Goal: Information Seeking & Learning: Learn about a topic

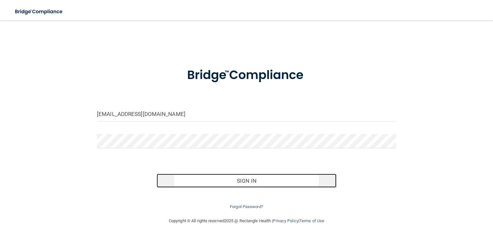
click at [187, 176] on button "Sign In" at bounding box center [247, 181] width 180 height 14
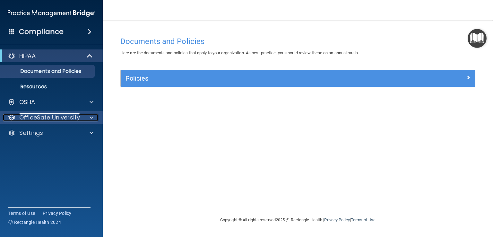
click at [93, 117] on span at bounding box center [92, 118] width 4 height 8
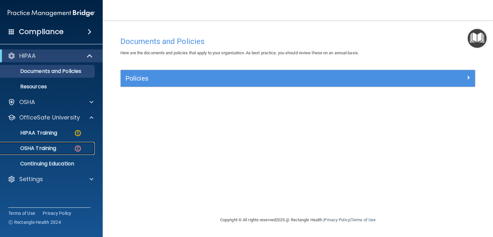
click at [44, 148] on p "OSHA Training" at bounding box center [30, 148] width 52 height 6
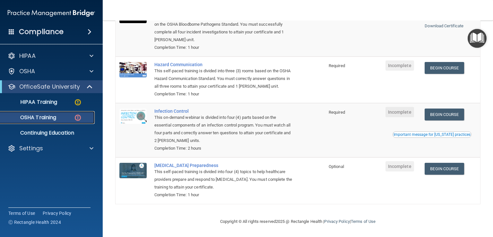
scroll to position [96, 0]
click at [445, 62] on link "Begin Course" at bounding box center [444, 68] width 39 height 12
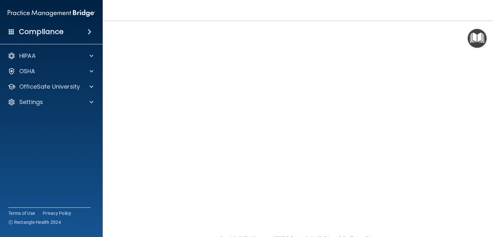
scroll to position [32, 0]
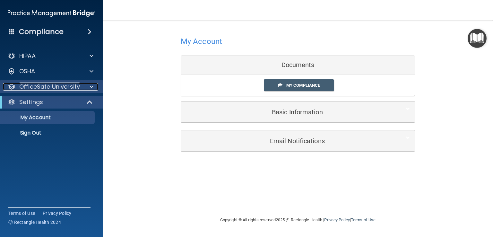
click at [92, 86] on span at bounding box center [92, 87] width 4 height 8
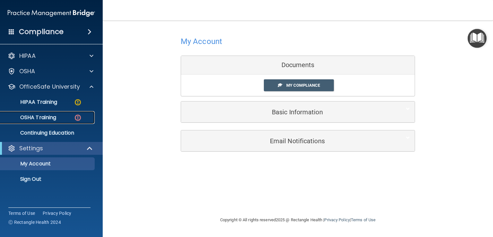
click at [72, 116] on div "OSHA Training" at bounding box center [48, 117] width 88 height 6
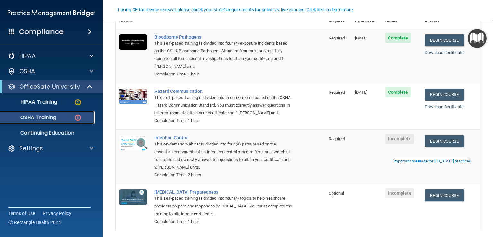
scroll to position [72, 0]
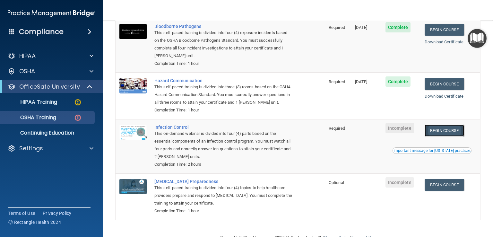
click at [443, 136] on link "Begin Course" at bounding box center [444, 131] width 39 height 12
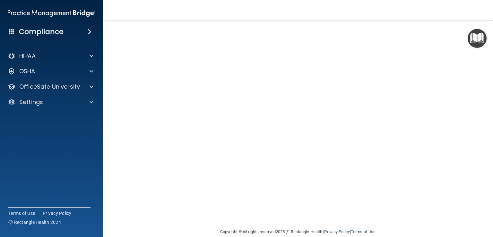
scroll to position [28, 0]
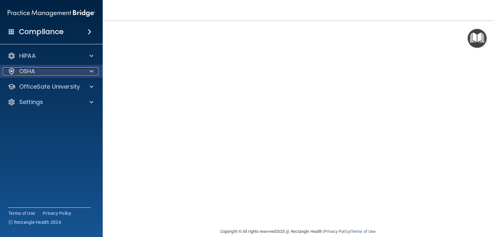
click at [90, 71] on span at bounding box center [92, 71] width 4 height 8
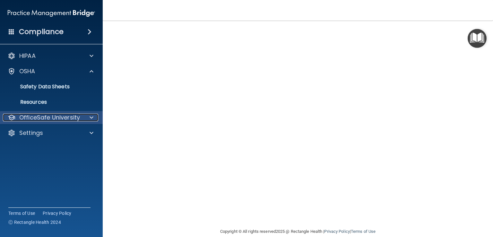
click at [91, 119] on span at bounding box center [92, 118] width 4 height 8
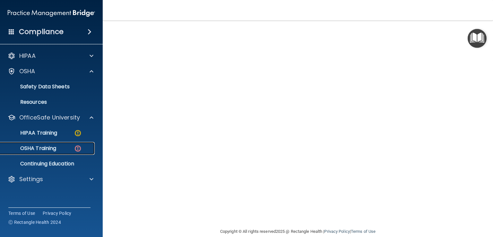
click at [70, 147] on div "OSHA Training" at bounding box center [48, 148] width 88 height 6
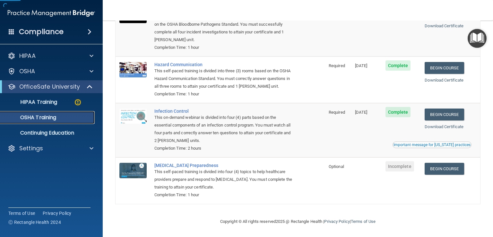
scroll to position [78, 0]
click at [443, 169] on link "Begin Course" at bounding box center [444, 169] width 39 height 12
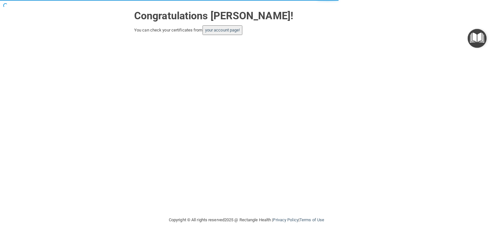
click at [239, 33] on button "your account page!" at bounding box center [223, 30] width 40 height 10
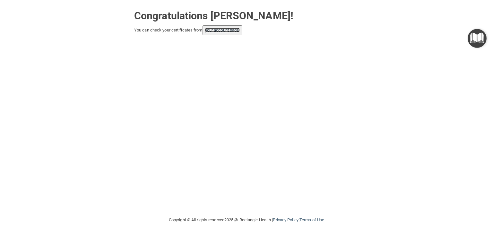
click at [216, 31] on link "your account page!" at bounding box center [222, 30] width 35 height 5
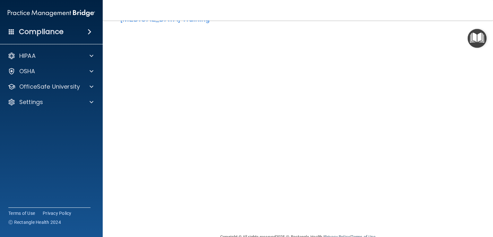
scroll to position [22, 0]
click at [91, 86] on span at bounding box center [92, 87] width 4 height 8
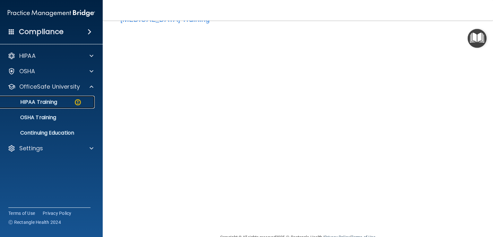
click at [55, 107] on link "HIPAA Training" at bounding box center [44, 102] width 101 height 13
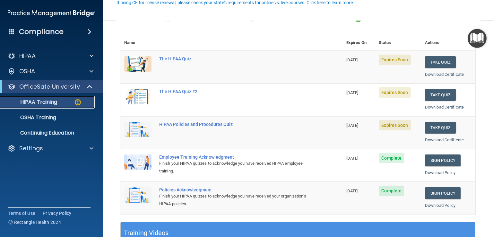
scroll to position [63, 0]
click at [442, 57] on button "Take Quiz" at bounding box center [440, 62] width 31 height 12
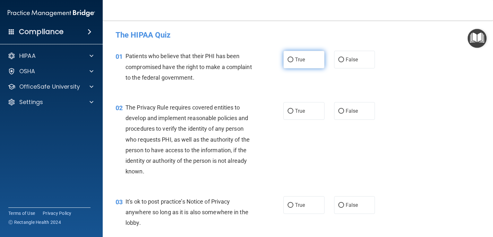
click at [291, 65] on label "True" at bounding box center [304, 60] width 41 height 18
click at [291, 62] on input "True" at bounding box center [291, 59] width 6 height 5
radio input "true"
click at [307, 106] on label "True" at bounding box center [304, 111] width 41 height 18
click at [294, 109] on input "True" at bounding box center [291, 111] width 6 height 5
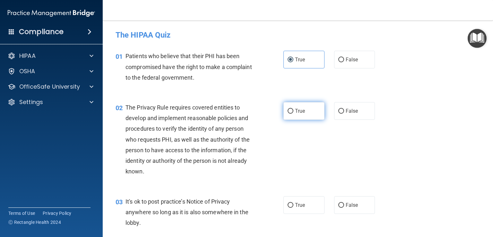
radio input "true"
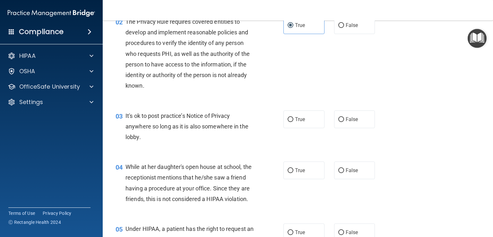
scroll to position [86, 0]
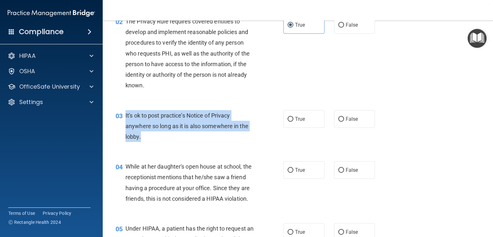
drag, startPoint x: 143, startPoint y: 136, endPoint x: 125, endPoint y: 117, distance: 26.1
click at [126, 117] on div "It's ok to post practice’s Notice of Privacy anywhere so long as it is also som…" at bounding box center [192, 126] width 133 height 32
copy span "It's ok to post practice’s Notice of Privacy anywhere so long as it is also som…"
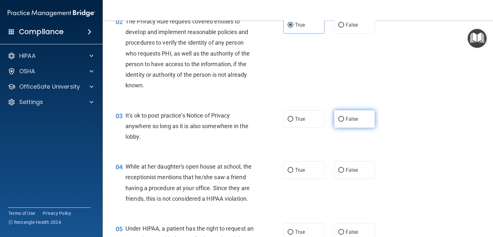
click at [349, 125] on label "False" at bounding box center [354, 119] width 41 height 18
click at [344, 122] on input "False" at bounding box center [342, 119] width 6 height 5
radio input "true"
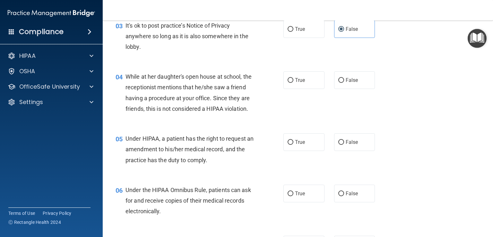
scroll to position [179, 0]
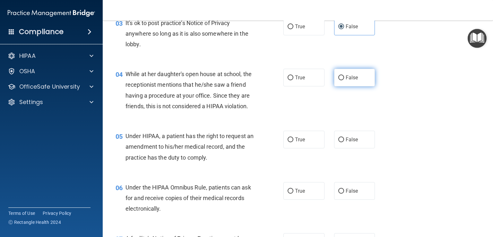
click at [340, 84] on label "False" at bounding box center [354, 78] width 41 height 18
click at [340, 80] on input "False" at bounding box center [342, 77] width 6 height 5
radio input "true"
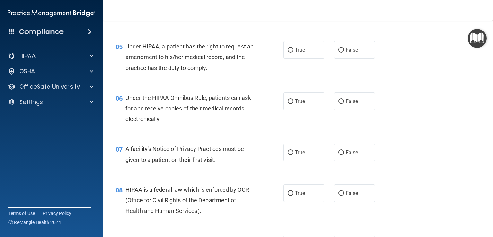
scroll to position [275, 0]
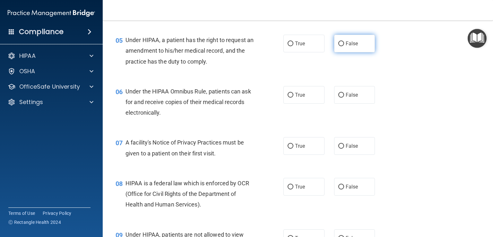
click at [357, 52] on label "False" at bounding box center [354, 44] width 41 height 18
click at [344, 46] on input "False" at bounding box center [342, 43] width 6 height 5
radio input "true"
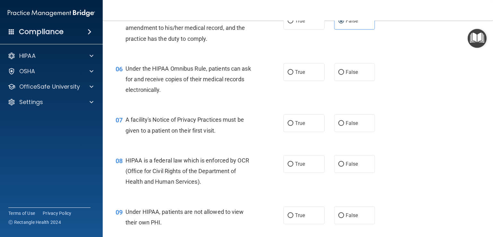
scroll to position [298, 0]
click at [303, 81] on label "True" at bounding box center [304, 72] width 41 height 18
click at [294, 75] on input "True" at bounding box center [291, 72] width 6 height 5
radio input "true"
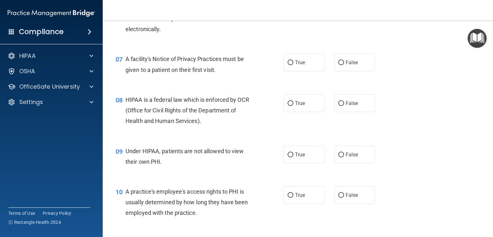
scroll to position [361, 0]
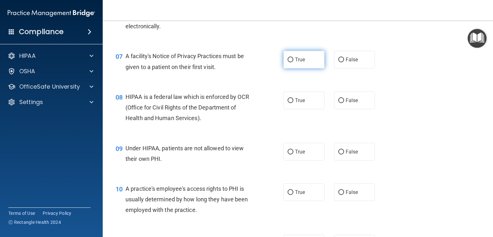
click at [298, 63] on span "True" at bounding box center [300, 60] width 10 height 6
click at [294, 62] on input "True" at bounding box center [291, 59] width 6 height 5
radio input "true"
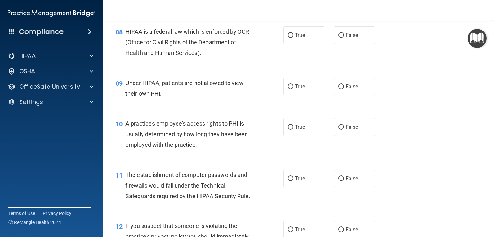
scroll to position [427, 0]
click at [303, 44] on label "True" at bounding box center [304, 35] width 41 height 18
click at [294, 38] on input "True" at bounding box center [291, 35] width 6 height 5
radio input "true"
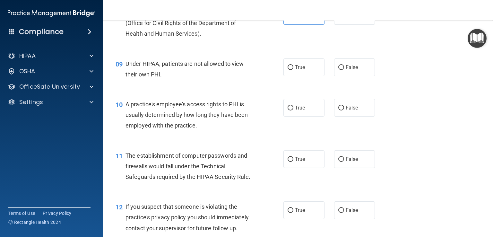
scroll to position [446, 0]
click at [346, 70] on span "False" at bounding box center [352, 67] width 13 height 6
click at [344, 70] on input "False" at bounding box center [342, 67] width 6 height 5
radio input "true"
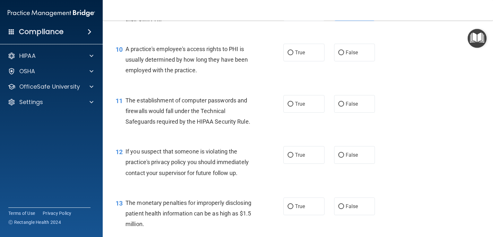
scroll to position [501, 0]
click at [357, 60] on label "False" at bounding box center [354, 52] width 41 height 18
click at [344, 55] on input "False" at bounding box center [342, 52] width 6 height 5
radio input "true"
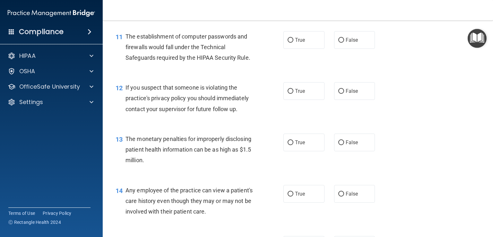
scroll to position [565, 0]
click at [303, 48] on label "True" at bounding box center [304, 40] width 41 height 18
click at [294, 42] on input "True" at bounding box center [291, 40] width 6 height 5
radio input "true"
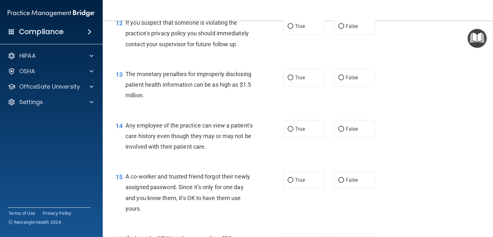
scroll to position [629, 0]
click at [307, 35] on label "True" at bounding box center [304, 27] width 41 height 18
click at [294, 29] on input "True" at bounding box center [291, 26] width 6 height 5
radio input "true"
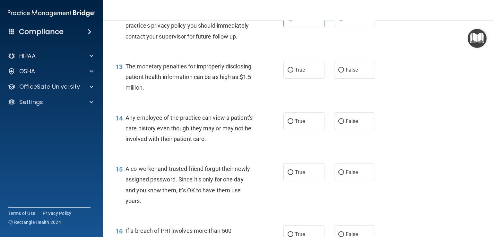
scroll to position [638, 0]
click at [299, 78] on label "True" at bounding box center [304, 69] width 41 height 18
click at [294, 72] on input "True" at bounding box center [291, 69] width 6 height 5
radio input "true"
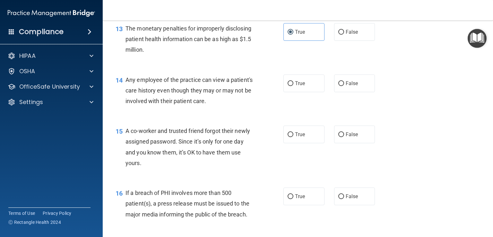
scroll to position [676, 0]
click at [355, 91] on label "False" at bounding box center [354, 82] width 41 height 18
click at [344, 85] on input "False" at bounding box center [342, 82] width 6 height 5
radio input "true"
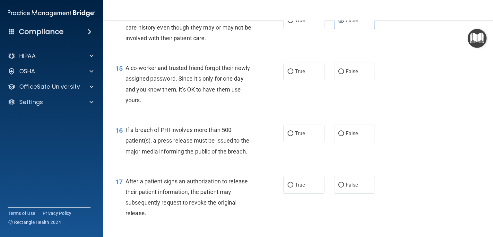
scroll to position [738, 0]
click at [356, 80] on label "False" at bounding box center [354, 72] width 41 height 18
click at [344, 74] on input "False" at bounding box center [342, 71] width 6 height 5
radio input "true"
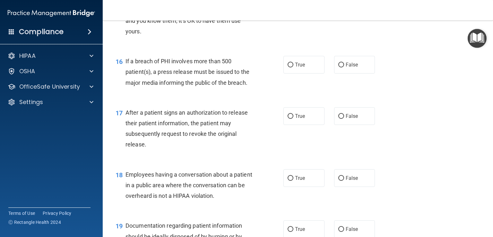
scroll to position [807, 0]
click at [301, 67] on span "True" at bounding box center [300, 64] width 10 height 6
click at [294, 67] on input "True" at bounding box center [291, 64] width 6 height 5
radio input "true"
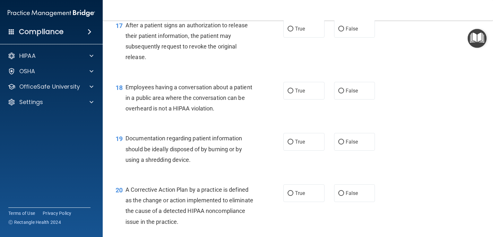
scroll to position [895, 0]
click at [295, 31] on span "True" at bounding box center [300, 28] width 10 height 6
click at [293, 31] on input "True" at bounding box center [291, 28] width 6 height 5
radio input "true"
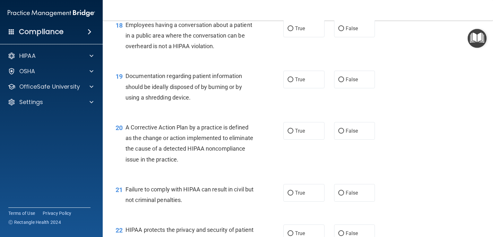
scroll to position [957, 0]
click at [358, 35] on label "False" at bounding box center [354, 28] width 41 height 18
click at [344, 31] on input "False" at bounding box center [342, 28] width 6 height 5
radio input "true"
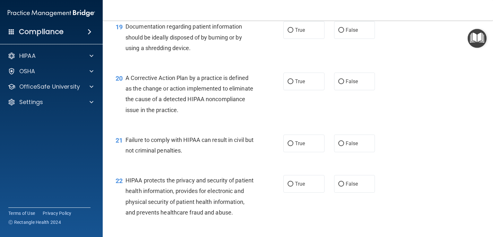
scroll to position [1007, 0]
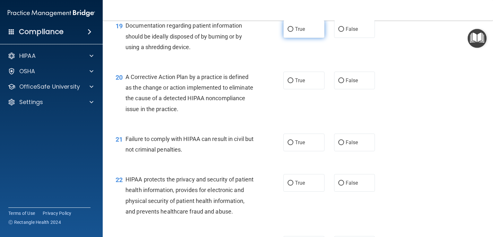
click at [309, 38] on label "True" at bounding box center [304, 29] width 41 height 18
click at [294, 32] on input "True" at bounding box center [291, 29] width 6 height 5
radio input "true"
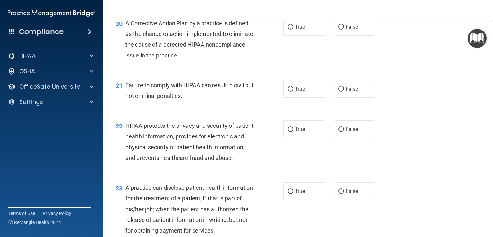
scroll to position [1061, 0]
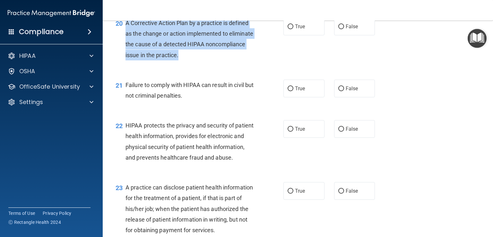
drag, startPoint x: 223, startPoint y: 66, endPoint x: 127, endPoint y: 34, distance: 101.8
click at [127, 34] on div "A Corrective Action Plan by a practice is defined as the change or action imple…" at bounding box center [192, 39] width 133 height 43
copy span "A Corrective Action Plan by a practice is defined as the change or action imple…"
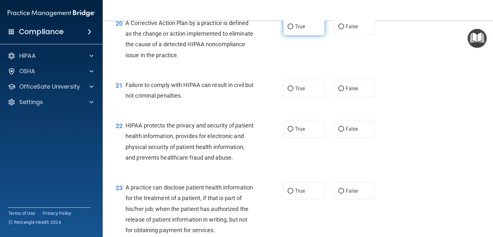
click at [300, 30] on span "True" at bounding box center [300, 26] width 10 height 6
click at [294, 29] on input "True" at bounding box center [291, 26] width 6 height 5
radio input "true"
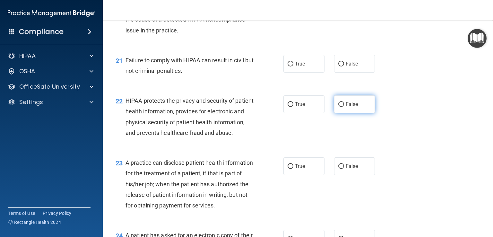
scroll to position [1086, 0]
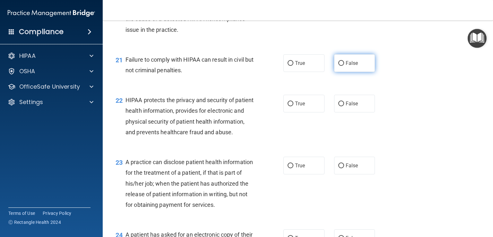
click at [343, 72] on label "False" at bounding box center [354, 63] width 41 height 18
click at [343, 66] on input "False" at bounding box center [342, 63] width 6 height 5
radio input "true"
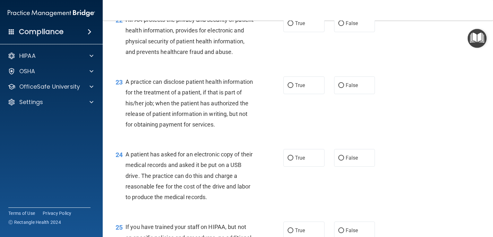
scroll to position [1165, 0]
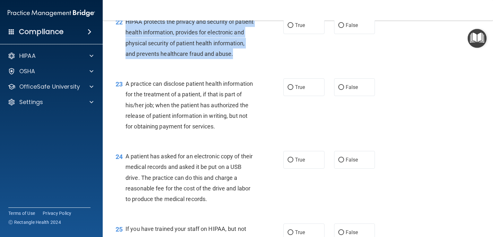
drag, startPoint x: 166, startPoint y: 82, endPoint x: 127, endPoint y: 31, distance: 63.9
click at [127, 31] on div "22 HIPAA protects the privacy and security of patient health information, provi…" at bounding box center [199, 39] width 187 height 46
copy span "HIPAA protects the privacy and security of patient health information, provides…"
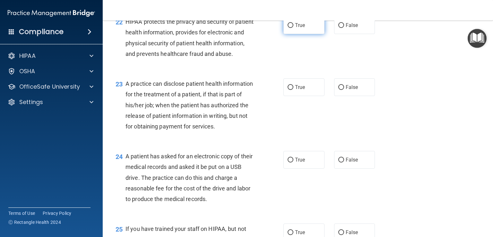
click at [306, 32] on label "True" at bounding box center [304, 25] width 41 height 18
click at [294, 28] on input "True" at bounding box center [291, 25] width 6 height 5
radio input "true"
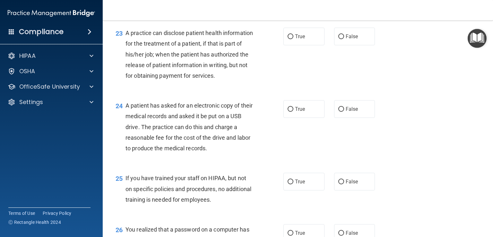
scroll to position [1217, 0]
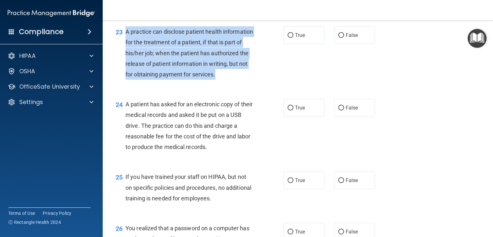
drag, startPoint x: 161, startPoint y: 107, endPoint x: 127, endPoint y: 54, distance: 63.0
click at [127, 54] on div "A practice can disclose patient health information for the treatment of a patie…" at bounding box center [192, 52] width 133 height 53
copy span "A practice can disclose patient health information for the treatment of a patie…"
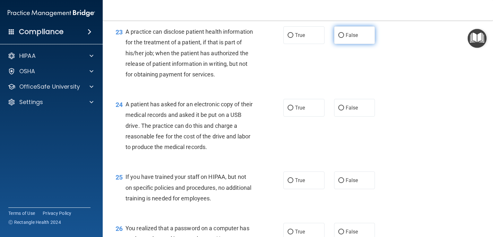
click at [340, 44] on label "False" at bounding box center [354, 35] width 41 height 18
click at [340, 38] on input "False" at bounding box center [342, 35] width 6 height 5
radio input "true"
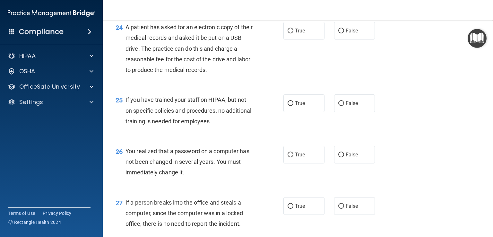
scroll to position [1298, 0]
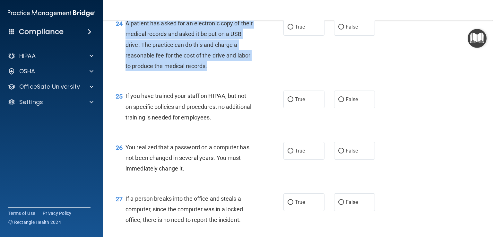
drag, startPoint x: 226, startPoint y: 104, endPoint x: 125, endPoint y: 53, distance: 113.3
click at [125, 53] on div "24 A patient has asked for an electronic copy of their medical records and aske…" at bounding box center [199, 46] width 187 height 57
copy span "A patient has asked for an electronic copy of their medical records and asked i…"
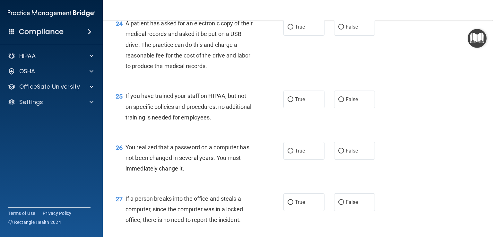
click at [435, 83] on div "24 A patient has asked for an electronic copy of their medical records and aske…" at bounding box center [298, 46] width 375 height 73
click at [339, 30] on input "False" at bounding box center [342, 27] width 6 height 5
radio input "true"
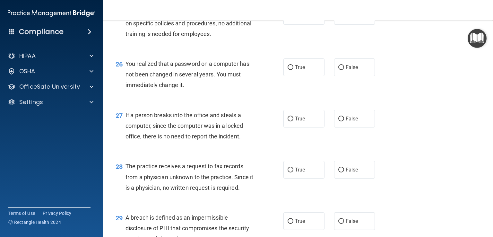
scroll to position [1381, 0]
click at [351, 19] on span "False" at bounding box center [352, 16] width 13 height 6
click at [344, 19] on input "False" at bounding box center [342, 16] width 6 height 5
radio input "true"
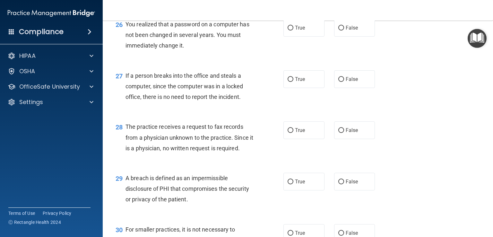
scroll to position [1421, 0]
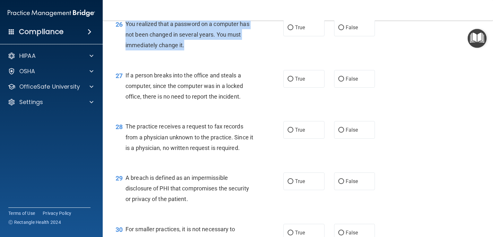
drag, startPoint x: 189, startPoint y: 77, endPoint x: 126, endPoint y: 52, distance: 67.6
click at [126, 51] on div "You realized that a password on a computer has not been changed in several year…" at bounding box center [192, 35] width 133 height 32
copy span "You realized that a password on a computer has not been changed in several year…"
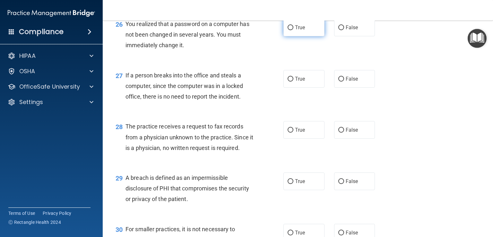
click at [303, 36] on label "True" at bounding box center [304, 28] width 41 height 18
click at [294, 30] on input "True" at bounding box center [291, 27] width 6 height 5
radio input "true"
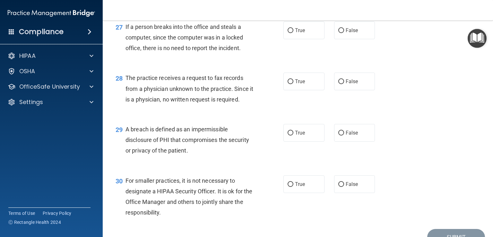
scroll to position [1470, 0]
click at [346, 39] on label "False" at bounding box center [354, 30] width 41 height 18
click at [344, 33] on input "False" at bounding box center [342, 30] width 6 height 5
radio input "true"
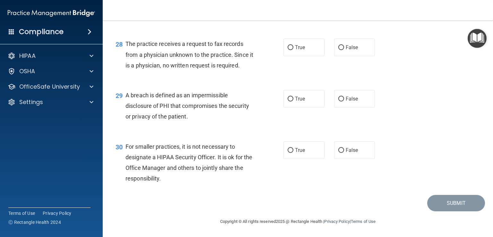
scroll to position [1527, 0]
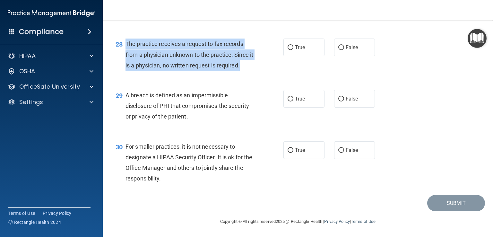
drag, startPoint x: 247, startPoint y: 78, endPoint x: 125, endPoint y: 53, distance: 123.8
click at [126, 53] on div "The practice receives a request to fax records from a physician unknown to the …" at bounding box center [192, 55] width 133 height 32
copy span "The practice receives a request to fax records from a physician unknown to the …"
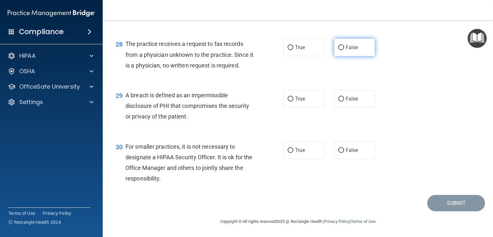
click at [357, 55] on label "False" at bounding box center [354, 48] width 41 height 18
click at [344, 50] on input "False" at bounding box center [342, 47] width 6 height 5
radio input "true"
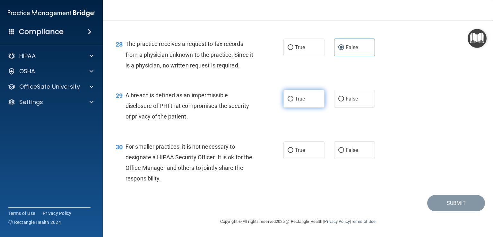
click at [312, 105] on label "True" at bounding box center [304, 99] width 41 height 18
click at [294, 101] on input "True" at bounding box center [291, 99] width 6 height 5
radio input "true"
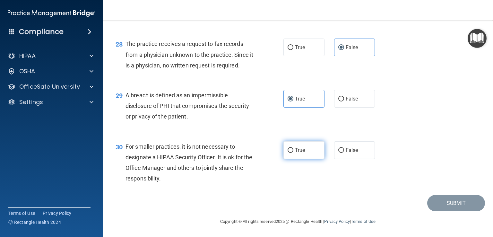
click at [289, 154] on label "True" at bounding box center [304, 150] width 41 height 18
click at [289, 153] on input "True" at bounding box center [291, 150] width 6 height 5
radio input "true"
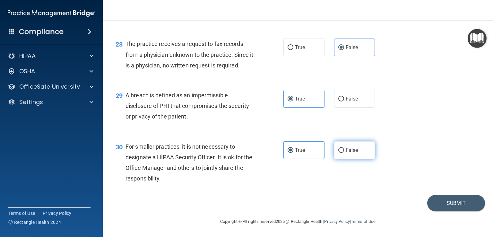
click at [351, 149] on span "False" at bounding box center [352, 150] width 13 height 6
click at [344, 149] on input "False" at bounding box center [342, 150] width 6 height 5
radio input "true"
radio input "false"
click at [446, 210] on button "Submit" at bounding box center [457, 203] width 58 height 16
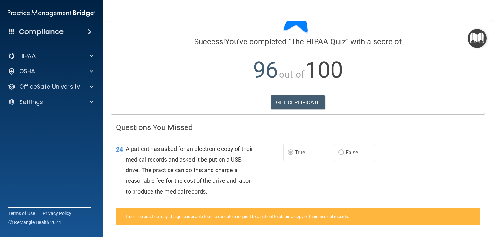
scroll to position [37, 0]
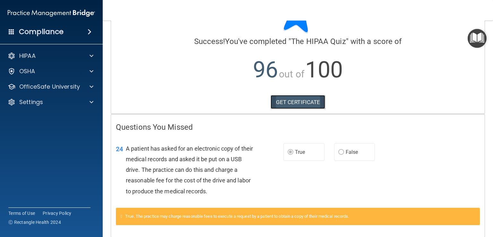
click at [311, 101] on link "GET CERTIFICATE" at bounding box center [298, 102] width 55 height 14
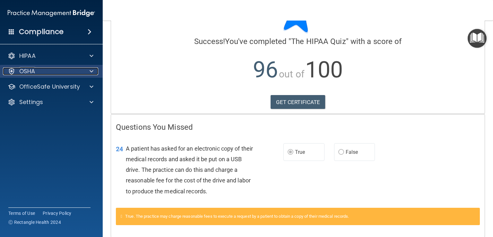
click at [91, 71] on span at bounding box center [92, 71] width 4 height 8
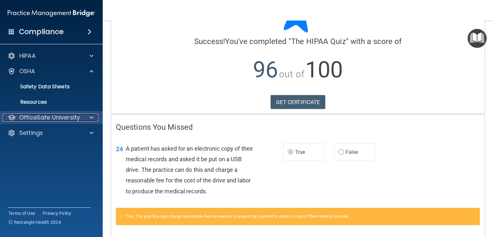
click at [91, 119] on span at bounding box center [92, 118] width 4 height 8
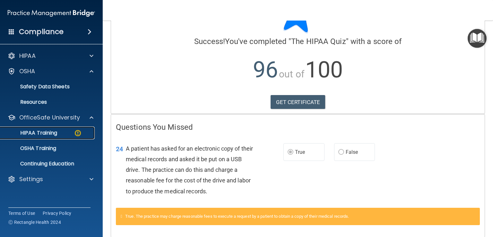
click at [72, 135] on div "HIPAA Training" at bounding box center [48, 133] width 88 height 6
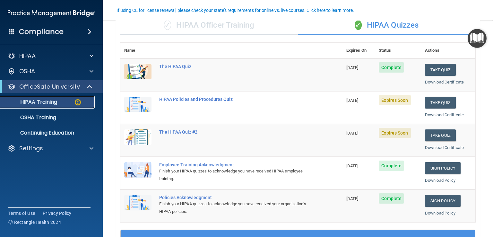
scroll to position [55, 0]
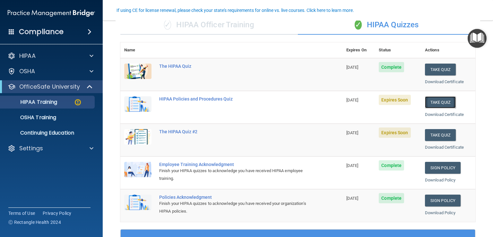
click at [441, 103] on button "Take Quiz" at bounding box center [440, 102] width 31 height 12
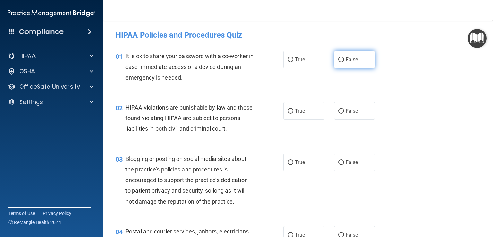
click at [348, 62] on span "False" at bounding box center [352, 60] width 13 height 6
click at [344, 62] on input "False" at bounding box center [342, 59] width 6 height 5
radio input "true"
click at [304, 112] on label "True" at bounding box center [304, 111] width 41 height 18
click at [294, 112] on input "True" at bounding box center [291, 111] width 6 height 5
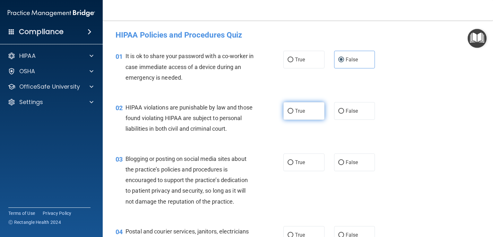
radio input "true"
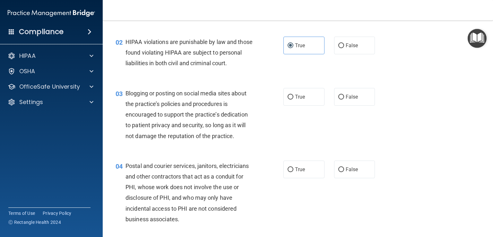
scroll to position [75, 0]
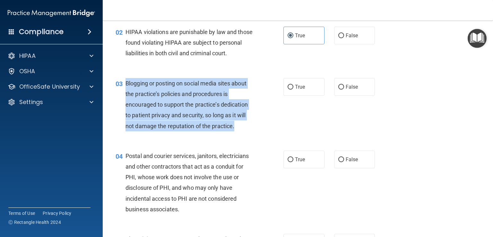
drag, startPoint x: 236, startPoint y: 140, endPoint x: 123, endPoint y: 88, distance: 124.9
click at [123, 88] on div "03 Blogging or posting on social media sites about the practice’s policies and …" at bounding box center [199, 106] width 187 height 57
copy div "Blogging or posting on social media sites about the practice’s policies and pro…"
click at [232, 129] on span "Blogging or posting on social media sites about the practice’s policies and pro…" at bounding box center [187, 104] width 122 height 49
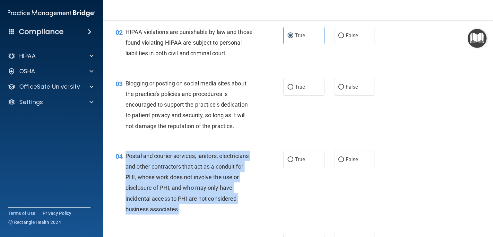
drag, startPoint x: 186, startPoint y: 223, endPoint x: 125, endPoint y: 166, distance: 83.9
click at [125, 166] on div "04 Postal and courier services, janitors, electricians and other contractors th…" at bounding box center [199, 184] width 187 height 67
copy div "Postal and courier services, janitors, electricians and other contractors that …"
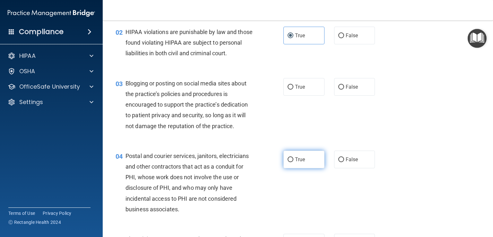
click at [297, 163] on span "True" at bounding box center [300, 159] width 10 height 6
click at [294, 162] on input "True" at bounding box center [291, 159] width 6 height 5
radio input "true"
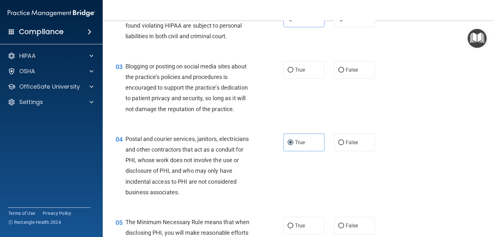
scroll to position [92, 0]
click at [339, 73] on input "False" at bounding box center [342, 70] width 6 height 5
radio input "true"
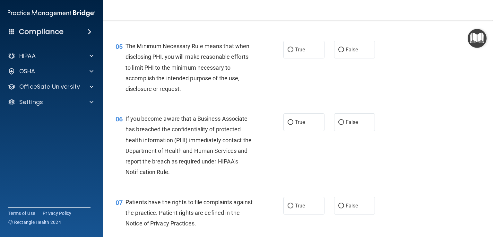
scroll to position [269, 0]
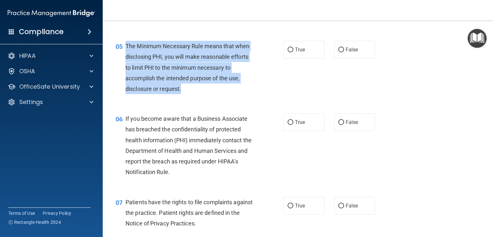
drag, startPoint x: 199, startPoint y: 105, endPoint x: 126, endPoint y: 55, distance: 88.6
click at [126, 55] on div "05 The Minimum Necessary Rule means that when disclosing PHI, you will make rea…" at bounding box center [199, 69] width 187 height 57
copy span "The Minimum Necessary Rule means that when disclosing PHI, you will make reason…"
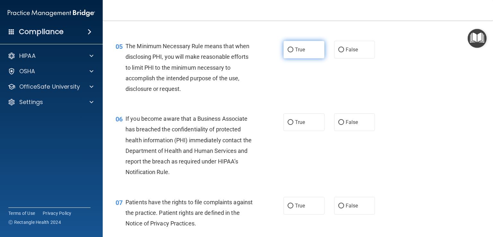
click at [296, 54] on label "True" at bounding box center [304, 50] width 41 height 18
click at [294, 52] on input "True" at bounding box center [291, 50] width 6 height 5
radio input "true"
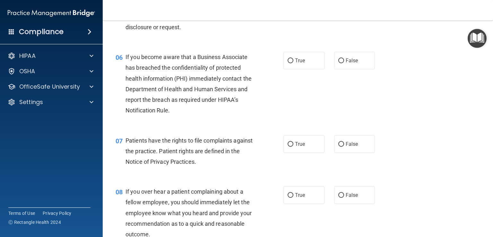
scroll to position [330, 0]
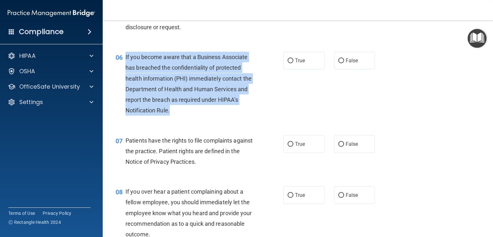
drag, startPoint x: 202, startPoint y: 117, endPoint x: 125, endPoint y: 65, distance: 93.2
click at [126, 65] on div "If you become aware that a Business Associate has breached the confidentiality …" at bounding box center [192, 84] width 133 height 64
click at [218, 116] on div "If you become aware that a Business Associate has breached the confidentiality …" at bounding box center [192, 84] width 133 height 64
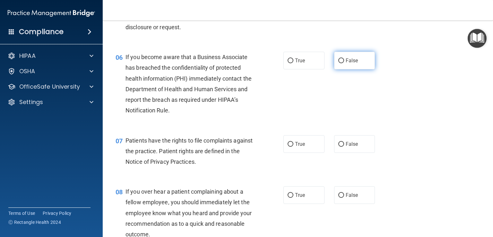
click at [348, 68] on label "False" at bounding box center [354, 61] width 41 height 18
click at [344, 63] on input "False" at bounding box center [342, 60] width 6 height 5
radio input "true"
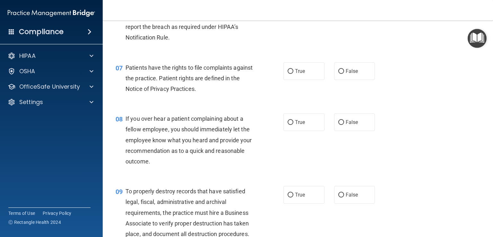
scroll to position [403, 0]
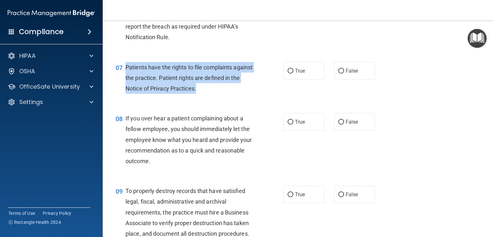
drag, startPoint x: 210, startPoint y: 102, endPoint x: 123, endPoint y: 81, distance: 89.4
click at [123, 81] on div "07 Patients have the rights to file complaints against the practice. Patient ri…" at bounding box center [199, 79] width 187 height 35
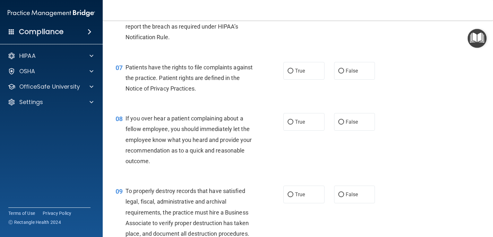
click at [319, 116] on div "08 If you over hear a patient complaining about a fellow employee, you should i…" at bounding box center [298, 141] width 375 height 73
click at [309, 80] on label "True" at bounding box center [304, 71] width 41 height 18
click at [294, 74] on input "True" at bounding box center [291, 71] width 6 height 5
radio input "true"
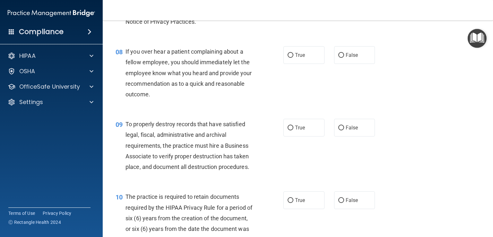
scroll to position [472, 0]
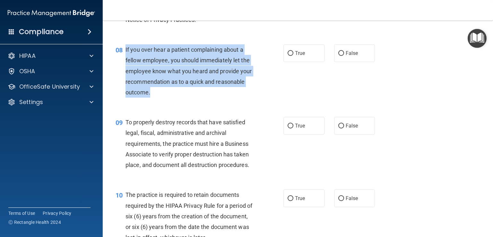
drag, startPoint x: 184, startPoint y: 103, endPoint x: 124, endPoint y: 65, distance: 71.1
click at [124, 65] on div "08 If you over hear a patient complaining about a fellow employee, you should i…" at bounding box center [199, 72] width 187 height 57
click at [197, 101] on div "08 If you over hear a patient complaining about a fellow employee, you should i…" at bounding box center [199, 72] width 187 height 57
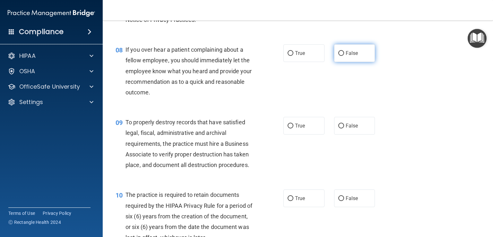
click at [339, 56] on input "False" at bounding box center [342, 53] width 6 height 5
radio input "true"
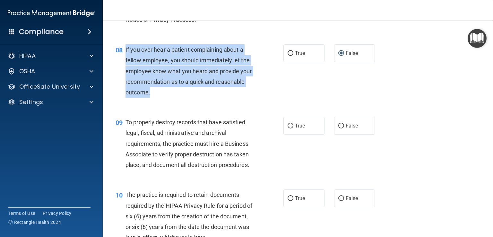
drag, startPoint x: 160, startPoint y: 105, endPoint x: 126, endPoint y: 62, distance: 54.7
click at [126, 62] on div "If you over hear a patient complaining about a fellow employee, you should imme…" at bounding box center [192, 70] width 133 height 53
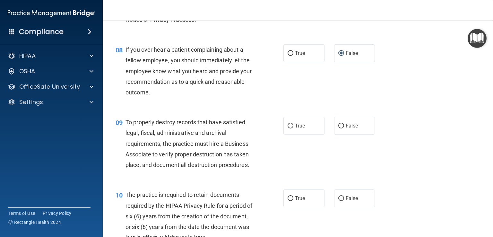
click at [235, 109] on div "08 If you over hear a patient complaining about a fellow employee, you should i…" at bounding box center [298, 72] width 375 height 73
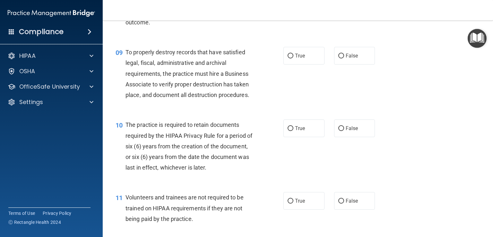
scroll to position [543, 0]
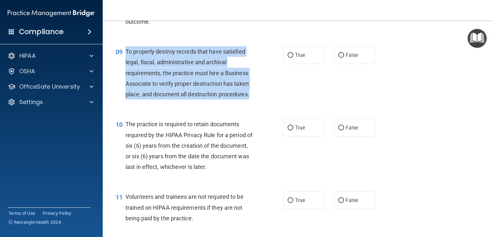
drag, startPoint x: 258, startPoint y: 110, endPoint x: 127, endPoint y: 62, distance: 139.7
click at [127, 62] on div "09 To properly destroy records that have satisfied legal, fiscal, administrativ…" at bounding box center [199, 74] width 187 height 57
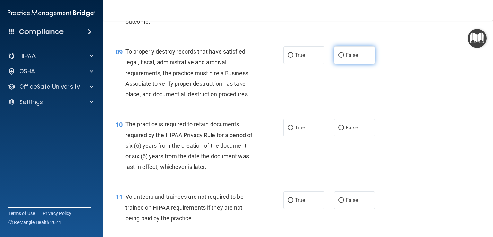
click at [346, 64] on label "False" at bounding box center [354, 55] width 41 height 18
click at [344, 58] on input "False" at bounding box center [342, 55] width 6 height 5
radio input "true"
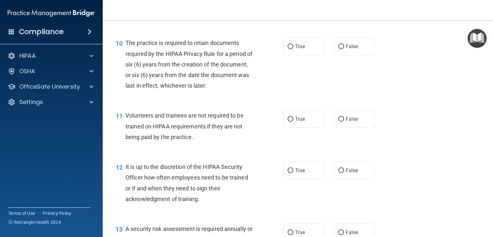
scroll to position [627, 0]
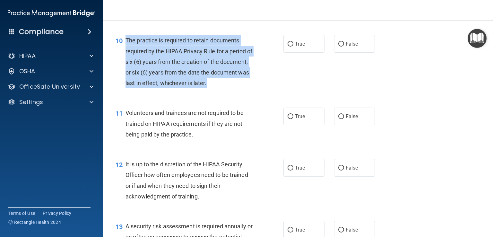
drag, startPoint x: 250, startPoint y: 96, endPoint x: 125, endPoint y: 51, distance: 133.0
click at [125, 51] on div "10 The practice is required to retain documents required by the HIPAA Privacy R…" at bounding box center [199, 63] width 187 height 57
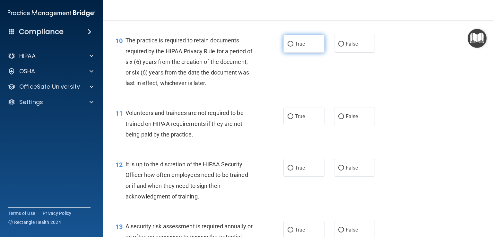
click at [307, 52] on label "True" at bounding box center [304, 44] width 41 height 18
click at [294, 47] on input "True" at bounding box center [291, 44] width 6 height 5
radio input "true"
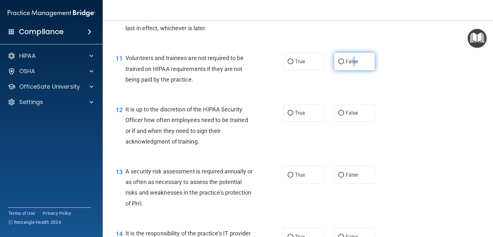
click at [351, 70] on label "False" at bounding box center [354, 62] width 41 height 18
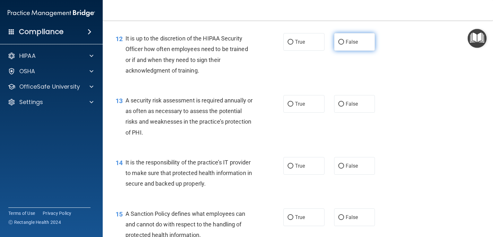
scroll to position [753, 0]
click at [342, 50] on label "False" at bounding box center [354, 42] width 41 height 18
click at [342, 44] on input "False" at bounding box center [342, 42] width 6 height 5
radio input "true"
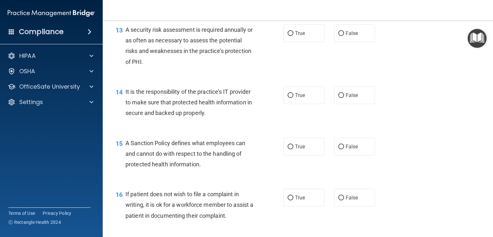
scroll to position [824, 0]
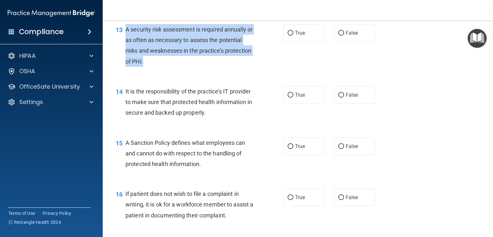
drag, startPoint x: 185, startPoint y: 77, endPoint x: 125, endPoint y: 39, distance: 71.2
click at [126, 39] on div "A security risk assessment is required annually or as often as necessary to ass…" at bounding box center [192, 45] width 133 height 43
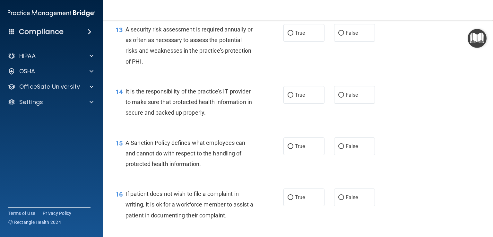
drag, startPoint x: 266, startPoint y: 84, endPoint x: 304, endPoint y: 55, distance: 47.9
click at [266, 78] on div "13 A security risk assessment is required annually or as often as necessary to …" at bounding box center [298, 47] width 375 height 62
click at [354, 36] on span "False" at bounding box center [352, 33] width 13 height 6
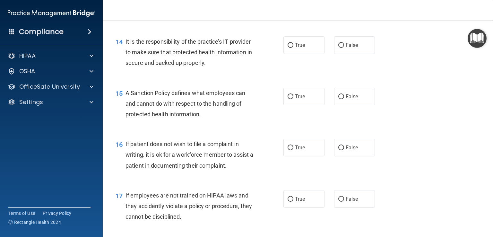
scroll to position [874, 0]
drag, startPoint x: 280, startPoint y: 102, endPoint x: 278, endPoint y: 111, distance: 9.4
click at [279, 105] on div "15 A Sanction Policy defines what employees can and cannot do with respect to t…" at bounding box center [199, 104] width 187 height 35
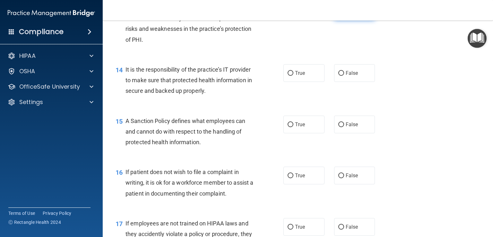
click at [343, 20] on label "False" at bounding box center [354, 11] width 41 height 18
click at [343, 14] on input "False" at bounding box center [342, 11] width 6 height 5
radio input "true"
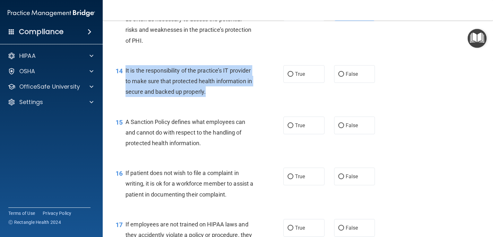
drag, startPoint x: 246, startPoint y: 104, endPoint x: 125, endPoint y: 79, distance: 124.0
click at [125, 79] on div "14 It is the responsibility of the practice’s IT provider to make sure that pro…" at bounding box center [199, 82] width 187 height 35
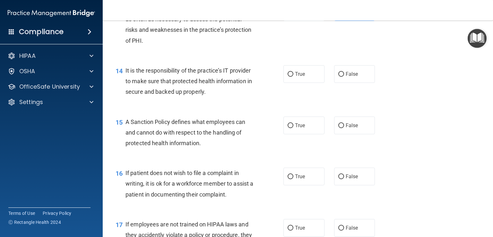
drag, startPoint x: 300, startPoint y: 92, endPoint x: 299, endPoint y: 95, distance: 3.6
click at [300, 83] on label "True" at bounding box center [304, 74] width 41 height 18
click at [294, 77] on input "True" at bounding box center [291, 74] width 6 height 5
radio input "true"
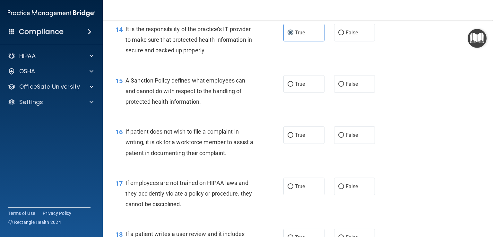
scroll to position [887, 0]
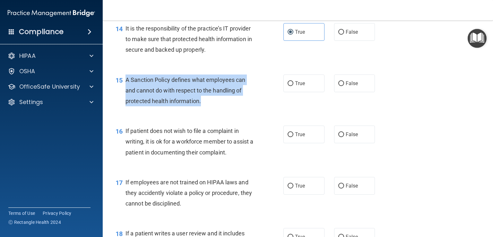
drag, startPoint x: 204, startPoint y: 117, endPoint x: 122, endPoint y: 90, distance: 85.9
click at [122, 90] on div "15 A Sanction Policy defines what employees can and cannot do with respect to t…" at bounding box center [199, 92] width 187 height 35
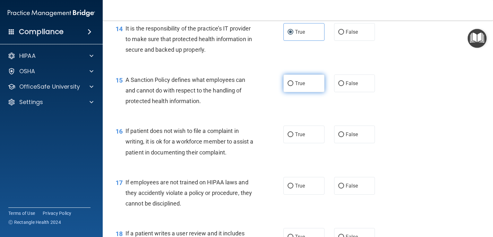
click at [304, 88] on label "True" at bounding box center [304, 84] width 41 height 18
click at [294, 86] on input "True" at bounding box center [291, 83] width 6 height 5
radio input "true"
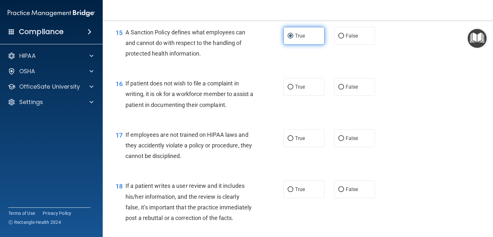
scroll to position [935, 0]
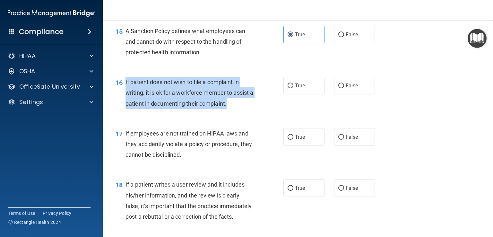
drag, startPoint x: 254, startPoint y: 117, endPoint x: 125, endPoint y: 92, distance: 132.2
click at [125, 92] on div "16 If patient does not wish to file a complaint in writing, it is ok for a work…" at bounding box center [199, 94] width 187 height 35
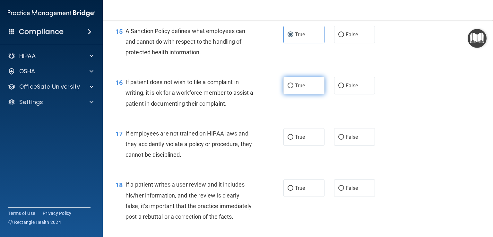
click at [300, 93] on label "True" at bounding box center [304, 86] width 41 height 18
click at [294, 88] on input "True" at bounding box center [291, 86] width 6 height 5
radio input "true"
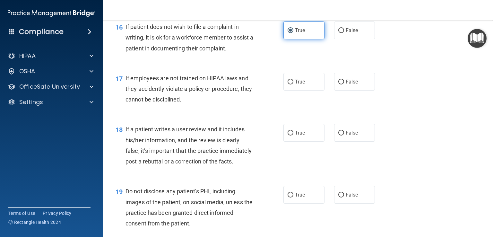
scroll to position [997, 0]
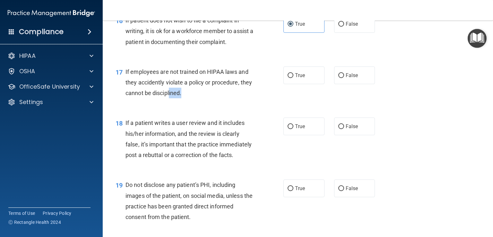
drag, startPoint x: 203, startPoint y: 104, endPoint x: 182, endPoint y: 101, distance: 21.0
click at [182, 99] on div "If employees are not trained on HIPAA laws and they accidently violate a policy…" at bounding box center [192, 82] width 133 height 32
click at [221, 99] on div "If employees are not trained on HIPAA laws and they accidently violate a policy…" at bounding box center [192, 82] width 133 height 32
click at [358, 84] on label "False" at bounding box center [354, 75] width 41 height 18
click at [344, 78] on input "False" at bounding box center [342, 75] width 6 height 5
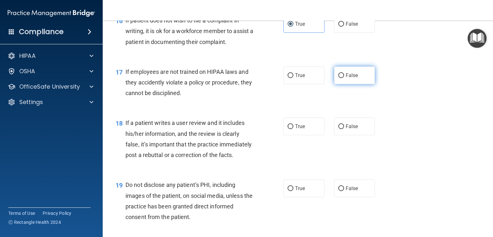
radio input "true"
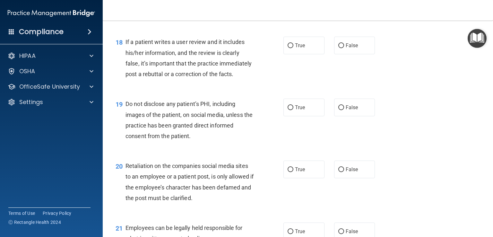
scroll to position [1078, 0]
click at [349, 52] on label "False" at bounding box center [354, 46] width 41 height 18
click at [344, 48] on input "False" at bounding box center [342, 45] width 6 height 5
radio input "true"
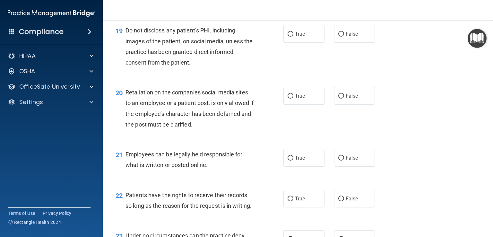
scroll to position [1096, 0]
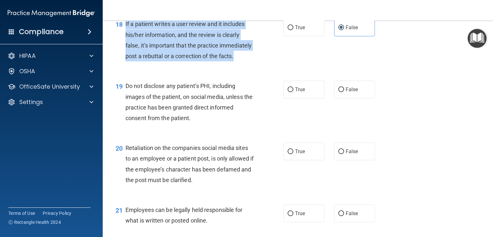
drag, startPoint x: 158, startPoint y: 80, endPoint x: 125, endPoint y: 32, distance: 58.9
click at [125, 32] on div "18 If a patient writes a user review and it includes his/her information, and t…" at bounding box center [199, 42] width 187 height 46
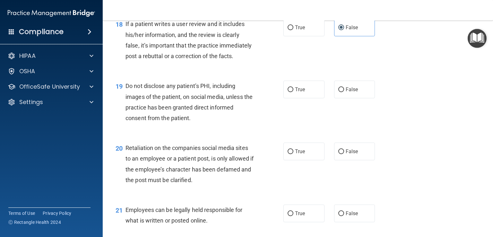
click at [198, 123] on div "Do not disclose any patient’s PHI, including images of the patient, on social m…" at bounding box center [192, 102] width 133 height 43
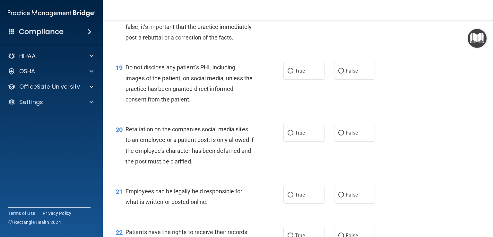
scroll to position [1115, 0]
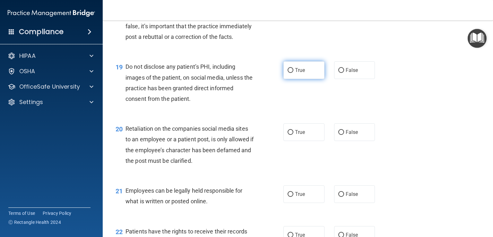
click at [295, 73] on span "True" at bounding box center [300, 70] width 10 height 6
click at [293, 73] on input "True" at bounding box center [291, 70] width 6 height 5
radio input "true"
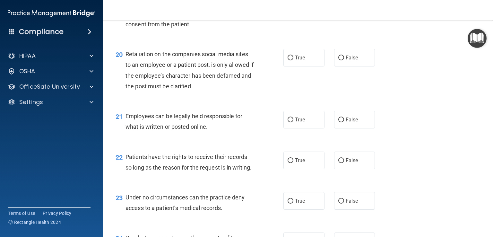
scroll to position [1190, 0]
click at [349, 61] on span "False" at bounding box center [352, 58] width 13 height 6
click at [344, 60] on input "False" at bounding box center [342, 58] width 6 height 5
radio input "true"
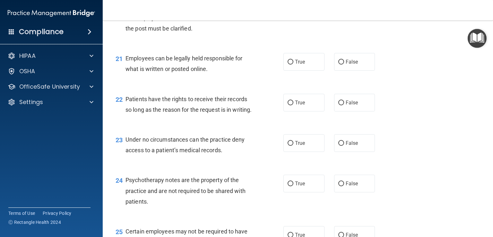
scroll to position [1248, 0]
click at [304, 70] on label "True" at bounding box center [304, 62] width 41 height 18
click at [294, 64] on input "True" at bounding box center [291, 61] width 6 height 5
radio input "true"
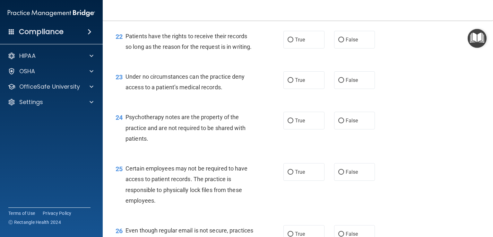
scroll to position [1311, 0]
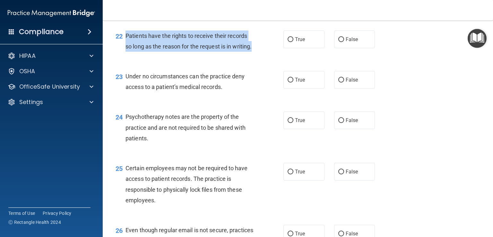
drag, startPoint x: 168, startPoint y: 79, endPoint x: 123, endPoint y: 53, distance: 52.2
click at [123, 53] on div "22 Patients have the rights to receive their records so long as the reason for …" at bounding box center [199, 43] width 187 height 24
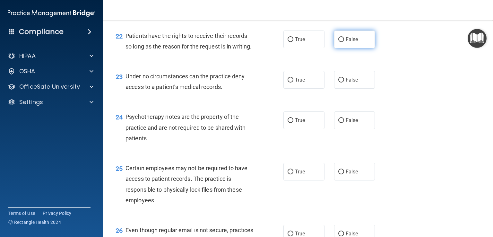
click at [357, 48] on label "False" at bounding box center [354, 40] width 41 height 18
click at [344, 42] on input "False" at bounding box center [342, 39] width 6 height 5
radio input "true"
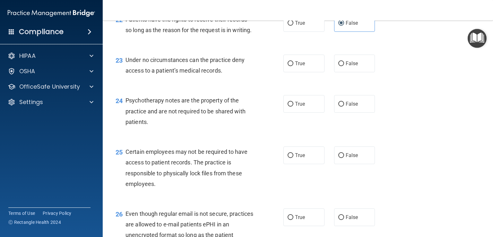
scroll to position [1328, 0]
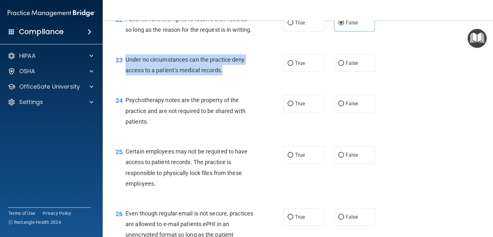
drag, startPoint x: 228, startPoint y: 106, endPoint x: 126, endPoint y: 94, distance: 102.8
click at [126, 75] on div "Under no circumstances can the practice deny access to a patient’s medical reco…" at bounding box center [192, 64] width 133 height 21
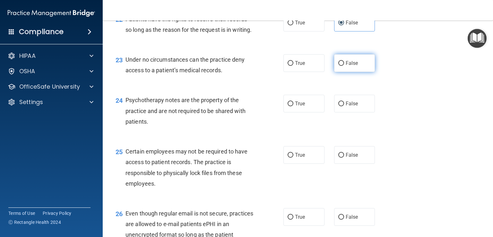
click at [357, 72] on label "False" at bounding box center [354, 63] width 41 height 18
click at [344, 66] on input "False" at bounding box center [342, 63] width 6 height 5
radio input "true"
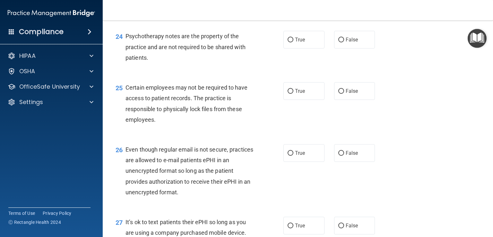
scroll to position [1392, 0]
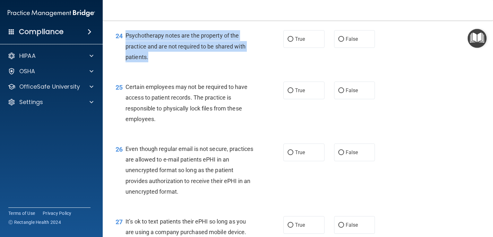
drag, startPoint x: 150, startPoint y: 87, endPoint x: 127, endPoint y: 69, distance: 29.1
click at [127, 62] on div "Psychotherapy notes are the property of the practice and are not required to be…" at bounding box center [192, 46] width 133 height 32
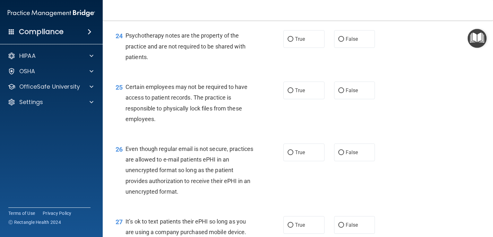
click at [217, 74] on div "24 Psychotherapy notes are the property of the practice and are not required to…" at bounding box center [298, 47] width 375 height 51
click at [298, 48] on label "True" at bounding box center [304, 39] width 41 height 18
click at [294, 42] on input "True" at bounding box center [291, 39] width 6 height 5
radio input "true"
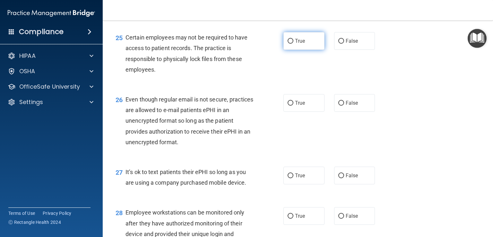
scroll to position [1442, 0]
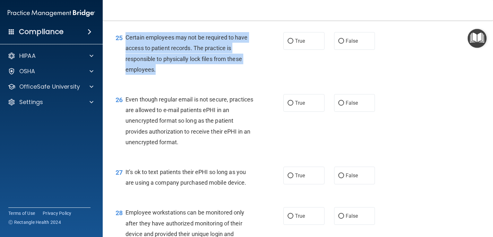
drag, startPoint x: 170, startPoint y: 103, endPoint x: 123, endPoint y: 72, distance: 56.2
click at [123, 72] on div "25 Certain employees may not be required to have access to patient records. The…" at bounding box center [199, 55] width 187 height 46
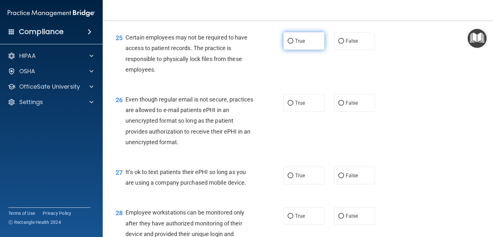
click at [284, 50] on label "True" at bounding box center [304, 41] width 41 height 18
click at [288, 44] on input "True" at bounding box center [291, 41] width 6 height 5
radio input "true"
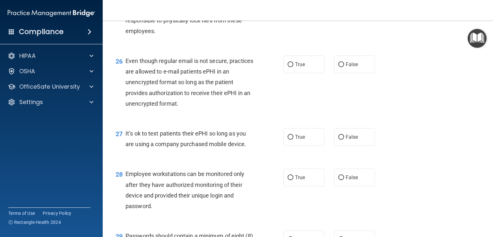
scroll to position [1493, 0]
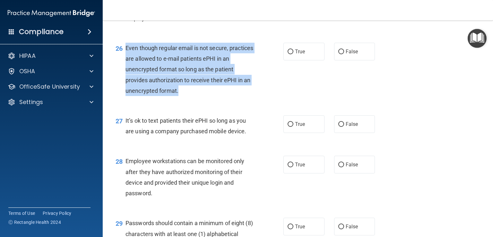
drag, startPoint x: 196, startPoint y: 125, endPoint x: 124, endPoint y: 80, distance: 85.2
click at [124, 80] on div "26 Even though regular email is not secure, practices are allowed to e-mail pat…" at bounding box center [199, 71] width 187 height 57
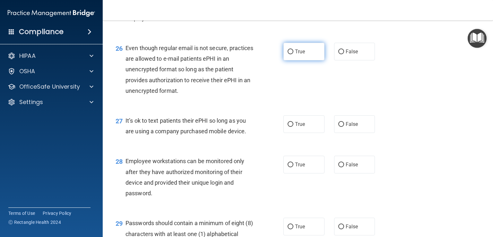
click at [295, 60] on label "True" at bounding box center [304, 52] width 41 height 18
click at [294, 54] on input "True" at bounding box center [291, 51] width 6 height 5
radio input "true"
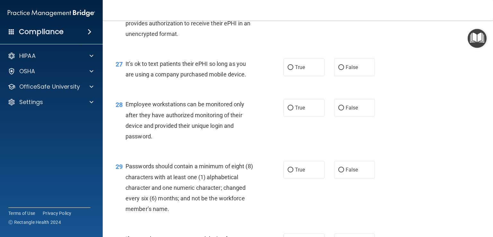
scroll to position [1552, 0]
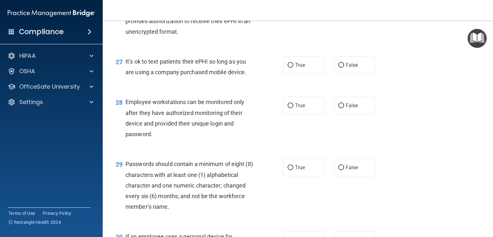
drag, startPoint x: 252, startPoint y: 107, endPoint x: 125, endPoint y: 95, distance: 127.4
click at [126, 77] on div "It’s ok to text patients their ePHI so long as you are using a company purchase…" at bounding box center [192, 66] width 133 height 21
click at [437, 89] on div "27 It’s ok to text patients their ePHI so long as you are using a company purch…" at bounding box center [298, 68] width 375 height 40
click at [304, 74] on label "True" at bounding box center [304, 65] width 41 height 18
click at [294, 68] on input "True" at bounding box center [291, 65] width 6 height 5
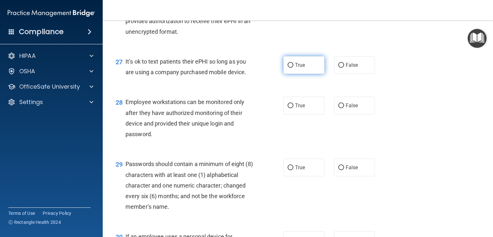
radio input "true"
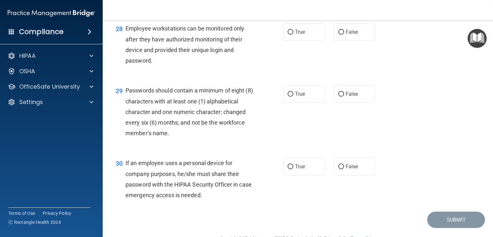
scroll to position [1626, 0]
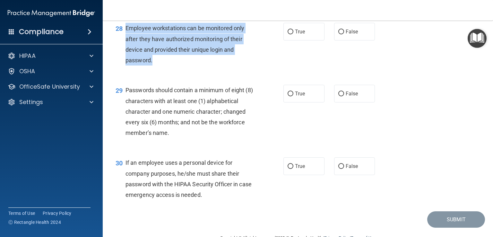
drag, startPoint x: 161, startPoint y: 93, endPoint x: 125, endPoint y: 60, distance: 48.7
click at [126, 60] on div "Employee workstations can be monitored only after they have authorized monitori…" at bounding box center [192, 44] width 133 height 43
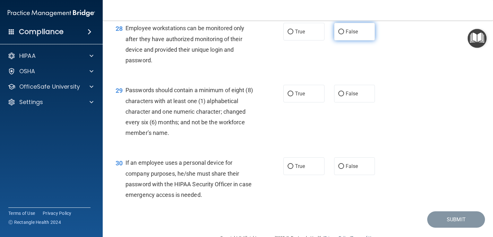
click at [356, 40] on label "False" at bounding box center [354, 32] width 41 height 18
click at [344, 34] on input "False" at bounding box center [342, 32] width 6 height 5
radio input "true"
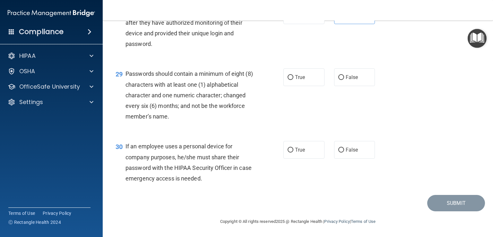
scroll to position [1674, 0]
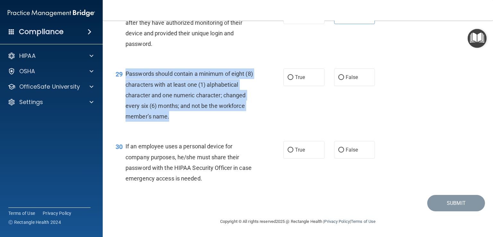
drag, startPoint x: 181, startPoint y: 125, endPoint x: 126, endPoint y: 75, distance: 74.6
click at [126, 75] on div "29 Passwords should contain a minimum of eight (8) characters with at least one…" at bounding box center [199, 96] width 187 height 57
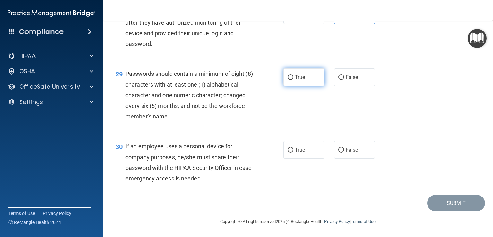
click at [292, 85] on label "True" at bounding box center [304, 77] width 41 height 18
click at [292, 80] on input "True" at bounding box center [291, 77] width 6 height 5
radio input "true"
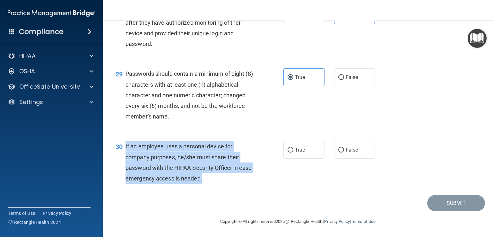
drag, startPoint x: 224, startPoint y: 181, endPoint x: 126, endPoint y: 143, distance: 104.9
click at [126, 143] on div "If an employee uses a personal device for company purposes, he/she must share t…" at bounding box center [192, 162] width 133 height 43
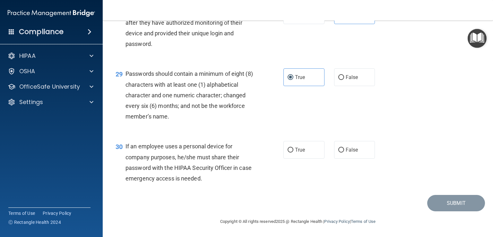
click at [303, 189] on div "30 If an employee uses a personal device for company purposes, he/she must shar…" at bounding box center [298, 164] width 375 height 62
click at [342, 154] on label "False" at bounding box center [354, 150] width 41 height 18
click at [342, 153] on input "False" at bounding box center [342, 150] width 6 height 5
radio input "true"
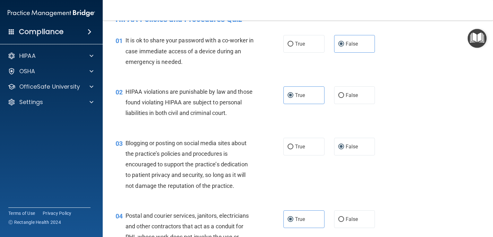
scroll to position [0, 0]
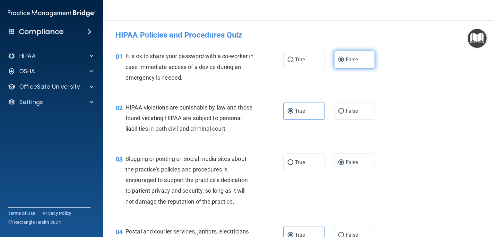
click at [363, 60] on label "False" at bounding box center [354, 60] width 41 height 18
click at [344, 60] on input "False" at bounding box center [342, 59] width 6 height 5
click at [295, 107] on label "True" at bounding box center [304, 111] width 41 height 18
click at [294, 109] on input "True" at bounding box center [291, 111] width 6 height 5
click at [355, 171] on label "False" at bounding box center [354, 163] width 41 height 18
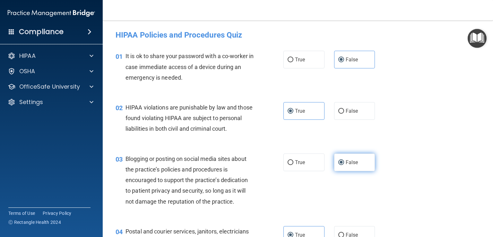
click at [344, 165] on input "False" at bounding box center [342, 162] width 6 height 5
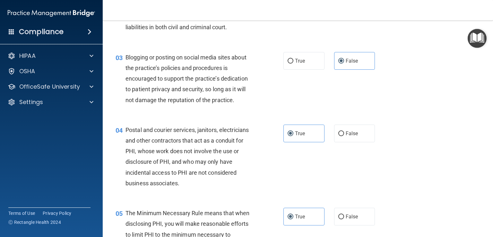
scroll to position [113, 0]
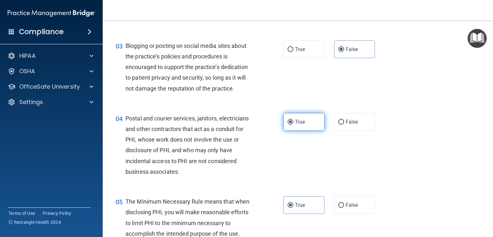
click at [313, 131] on label "True" at bounding box center [304, 122] width 41 height 18
click at [294, 125] on input "True" at bounding box center [291, 122] width 6 height 5
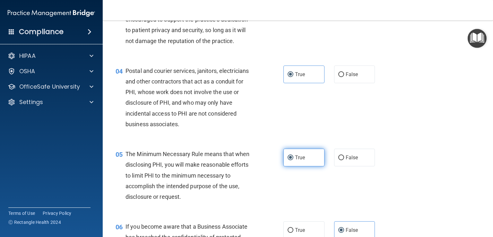
click at [304, 165] on label "True" at bounding box center [304, 158] width 41 height 18
click at [294, 160] on input "True" at bounding box center [291, 157] width 6 height 5
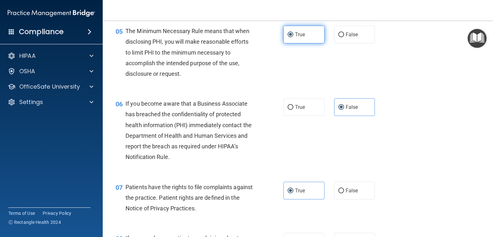
scroll to position [284, 0]
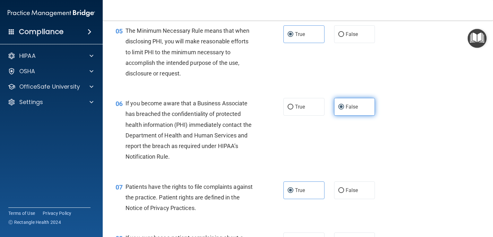
click at [368, 116] on label "False" at bounding box center [354, 107] width 41 height 18
click at [344, 110] on input "False" at bounding box center [342, 107] width 6 height 5
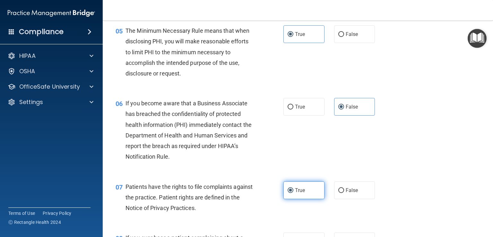
click at [302, 193] on span "True" at bounding box center [300, 190] width 10 height 6
click at [294, 193] on input "True" at bounding box center [291, 190] width 6 height 5
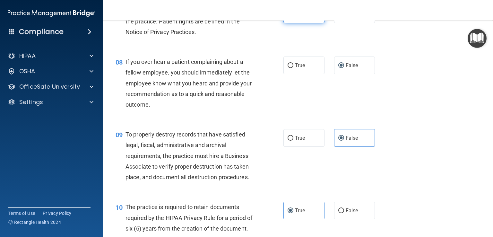
scroll to position [468, 0]
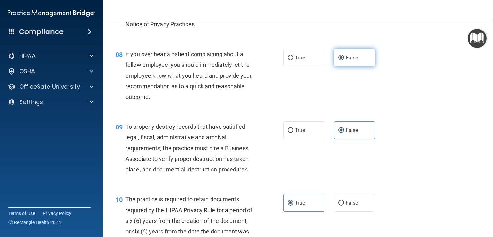
click at [354, 66] on label "False" at bounding box center [354, 58] width 41 height 18
click at [344, 60] on input "False" at bounding box center [342, 58] width 6 height 5
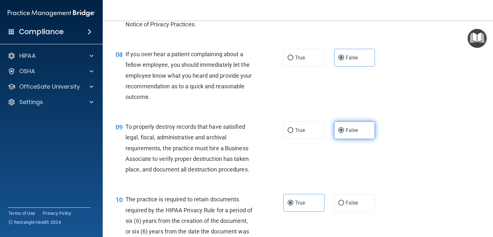
click at [348, 133] on span "False" at bounding box center [352, 130] width 13 height 6
click at [344, 133] on input "False" at bounding box center [342, 130] width 6 height 5
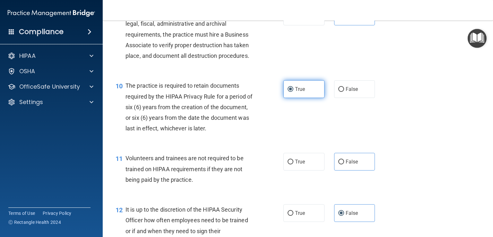
click at [303, 98] on label "True" at bounding box center [304, 89] width 41 height 18
click at [294, 92] on input "True" at bounding box center [291, 89] width 6 height 5
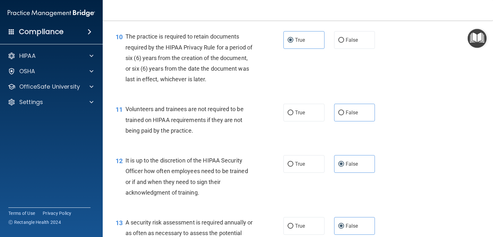
scroll to position [631, 0]
click at [363, 121] on label "False" at bounding box center [354, 112] width 41 height 18
click at [344, 115] on input "False" at bounding box center [342, 112] width 6 height 5
radio input "true"
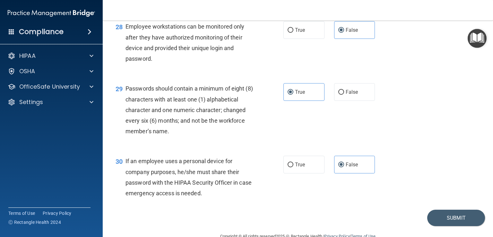
scroll to position [1674, 0]
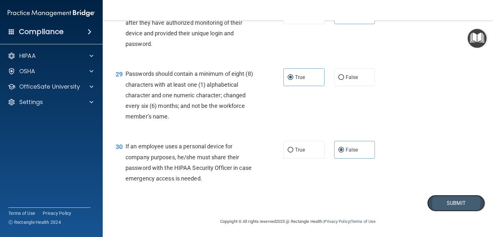
click at [454, 197] on button "Submit" at bounding box center [457, 203] width 58 height 16
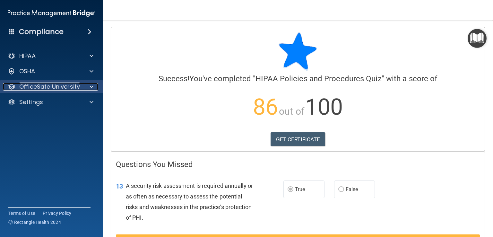
click at [92, 87] on span at bounding box center [92, 87] width 4 height 8
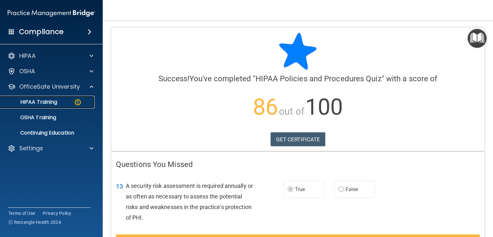
click at [74, 105] on img at bounding box center [78, 102] width 8 height 8
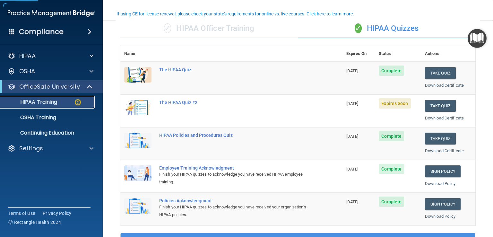
scroll to position [52, 0]
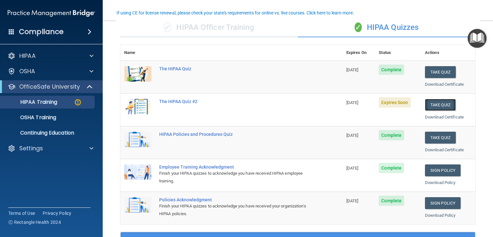
click at [431, 104] on button "Take Quiz" at bounding box center [440, 105] width 31 height 12
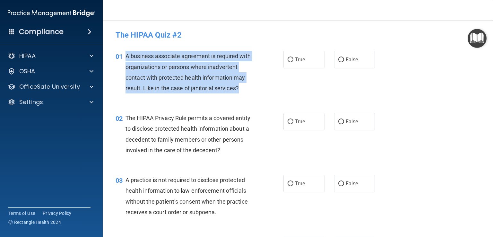
drag, startPoint x: 248, startPoint y: 88, endPoint x: 123, endPoint y: 55, distance: 128.8
click at [123, 55] on div "01 A business associate agreement is required with organizations or persons whe…" at bounding box center [199, 74] width 187 height 46
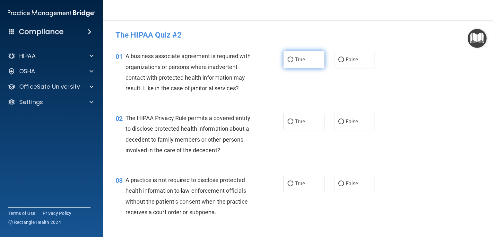
click at [305, 68] on label "True" at bounding box center [304, 60] width 41 height 18
click at [294, 62] on input "True" at bounding box center [291, 59] width 6 height 5
radio input "true"
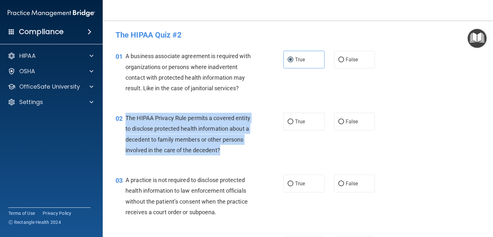
drag, startPoint x: 223, startPoint y: 149, endPoint x: 125, endPoint y: 118, distance: 102.5
click at [126, 118] on div "The HIPAA Privacy Rule permits a covered entity to disclose protected health in…" at bounding box center [192, 134] width 133 height 43
click at [288, 122] on input "True" at bounding box center [291, 121] width 6 height 5
radio input "true"
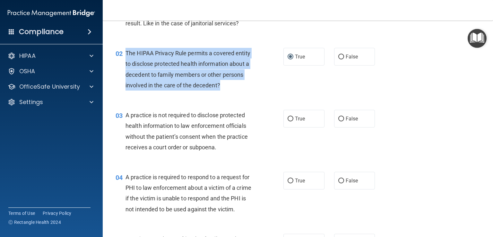
scroll to position [66, 0]
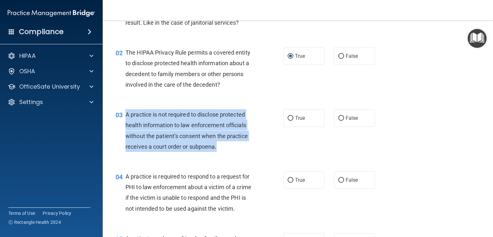
drag, startPoint x: 223, startPoint y: 147, endPoint x: 122, endPoint y: 113, distance: 107.0
click at [122, 113] on div "03 A practice is not required to disclose protected health information to law e…" at bounding box center [199, 132] width 187 height 46
click at [222, 131] on div "A practice is not required to disclose protected health information to law enfo…" at bounding box center [192, 130] width 133 height 43
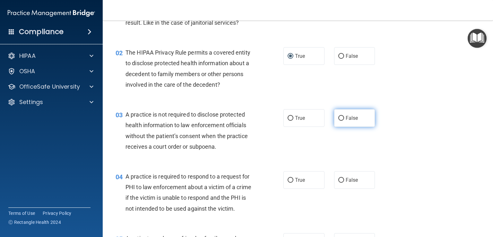
click at [337, 120] on label "False" at bounding box center [354, 118] width 41 height 18
click at [339, 120] on input "False" at bounding box center [342, 118] width 6 height 5
radio input "true"
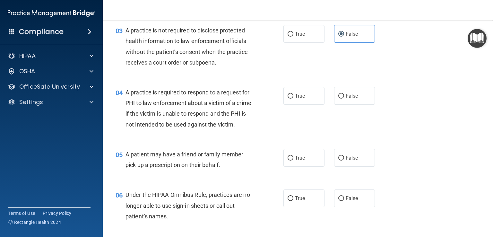
scroll to position [158, 0]
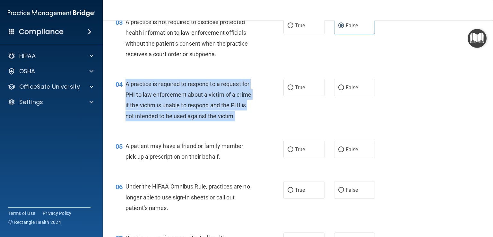
drag, startPoint x: 162, startPoint y: 128, endPoint x: 126, endPoint y: 83, distance: 57.8
click at [126, 83] on div "A practice is required to respond to a request for PHI to law enforcement about…" at bounding box center [192, 100] width 133 height 43
click at [205, 125] on div "04 A practice is required to respond to a request for PHI to law enforcement ab…" at bounding box center [199, 102] width 187 height 46
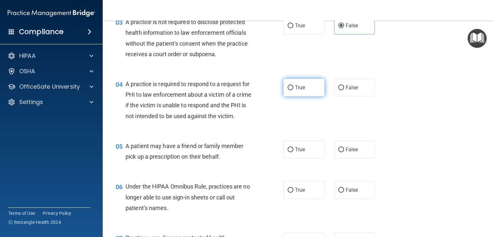
click at [297, 84] on span "True" at bounding box center [300, 87] width 10 height 6
click at [294, 85] on input "True" at bounding box center [291, 87] width 6 height 5
radio input "true"
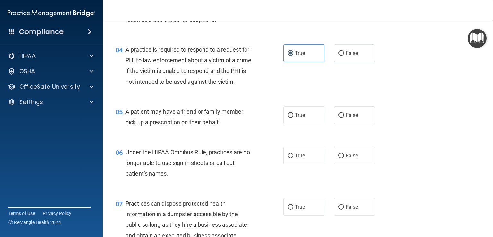
scroll to position [193, 0]
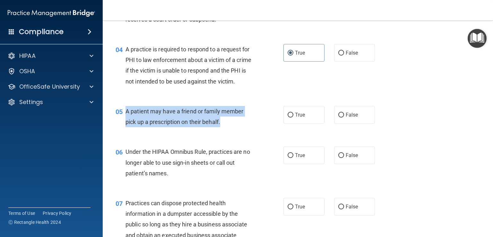
drag, startPoint x: 233, startPoint y: 133, endPoint x: 124, endPoint y: 125, distance: 108.8
click at [124, 125] on div "05 A patient may have a friend or family member pick up a prescription on their…" at bounding box center [199, 118] width 187 height 24
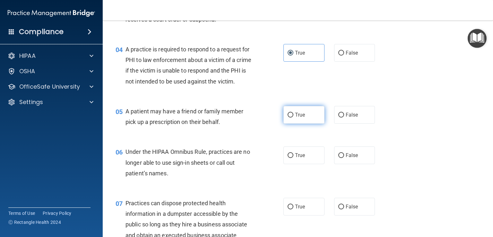
click at [307, 123] on label "True" at bounding box center [304, 115] width 41 height 18
click at [294, 118] on input "True" at bounding box center [291, 115] width 6 height 5
radio input "true"
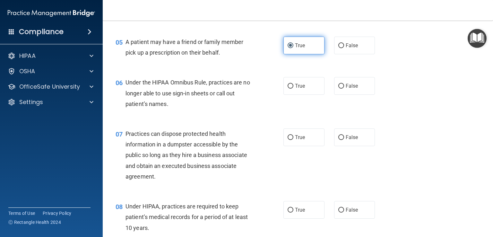
scroll to position [263, 0]
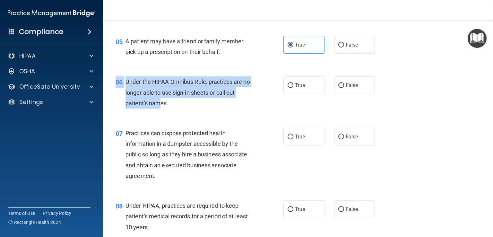
drag, startPoint x: 187, startPoint y: 124, endPoint x: 158, endPoint y: 110, distance: 31.9
click at [158, 110] on div "06 Under the HIPAA Omnibus Rule, practices are no longer able to use sign-in sh…" at bounding box center [298, 93] width 375 height 51
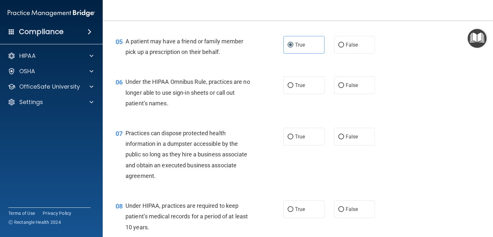
click at [185, 109] on div "Under the HIPAA Omnibus Rule, practices are no longer able to use sign-in sheet…" at bounding box center [192, 92] width 133 height 32
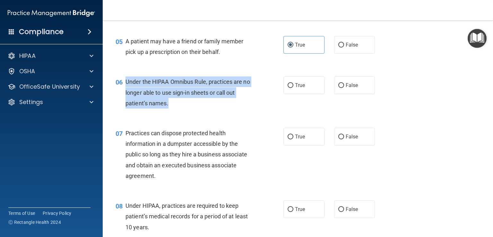
drag, startPoint x: 180, startPoint y: 118, endPoint x: 127, endPoint y: 93, distance: 59.2
click at [127, 93] on div "Under the HIPAA Omnibus Rule, practices are no longer able to use sign-in sheet…" at bounding box center [192, 92] width 133 height 32
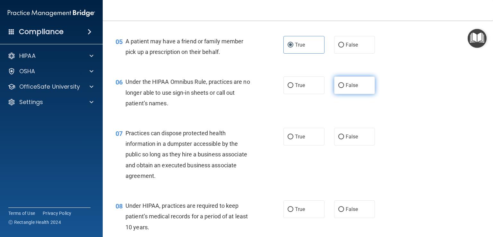
click at [346, 92] on label "False" at bounding box center [354, 85] width 41 height 18
click at [344, 88] on input "False" at bounding box center [342, 85] width 6 height 5
radio input "true"
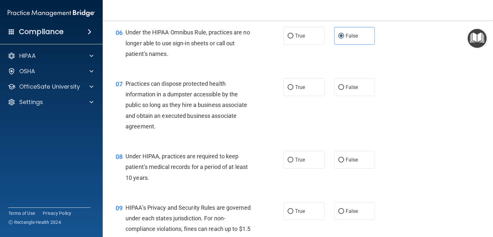
scroll to position [313, 0]
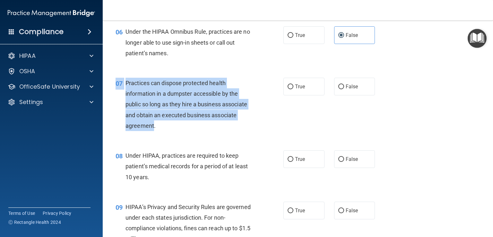
drag, startPoint x: 189, startPoint y: 146, endPoint x: 154, endPoint y: 134, distance: 36.6
click at [153, 134] on div "07 Practices can dispose protected health information in a dumpster accessible …" at bounding box center [298, 106] width 375 height 73
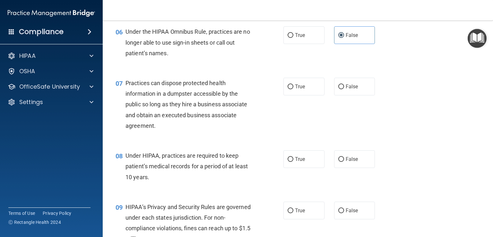
click at [179, 142] on div "07 Practices can dispose protected health information in a dumpster accessible …" at bounding box center [298, 106] width 375 height 73
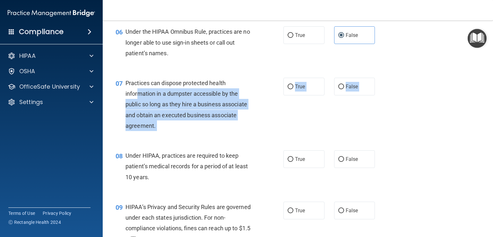
drag, startPoint x: 168, startPoint y: 151, endPoint x: 138, endPoint y: 104, distance: 55.6
click at [138, 104] on div "07 Practices can dispose protected health information in a dumpster accessible …" at bounding box center [298, 106] width 375 height 73
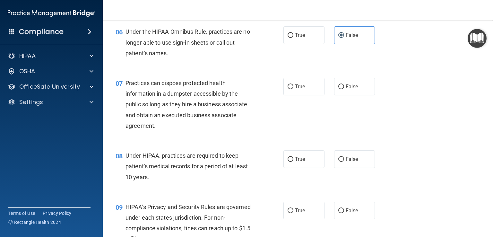
click at [176, 96] on span "Practices can dispose protected health information in a dumpster accessible by …" at bounding box center [187, 104] width 122 height 49
click at [357, 91] on label "False" at bounding box center [354, 87] width 41 height 18
click at [344, 89] on input "False" at bounding box center [342, 86] width 6 height 5
radio input "true"
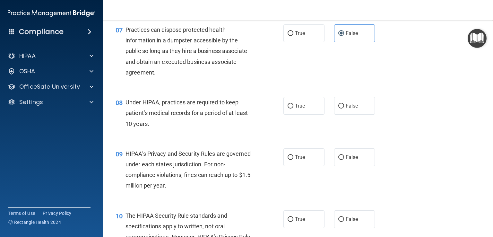
scroll to position [366, 0]
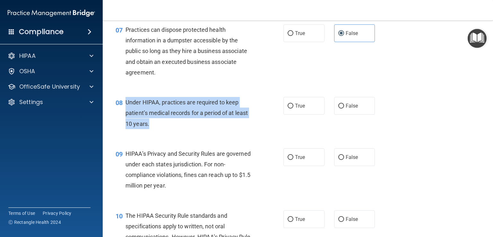
drag, startPoint x: 158, startPoint y: 135, endPoint x: 125, endPoint y: 116, distance: 38.7
click at [126, 116] on div "Under HIPAA, practices are required to keep patient’s medical records for a per…" at bounding box center [192, 113] width 133 height 32
click at [233, 129] on div "Under HIPAA, practices are required to keep patient’s medical records for a per…" at bounding box center [192, 113] width 133 height 32
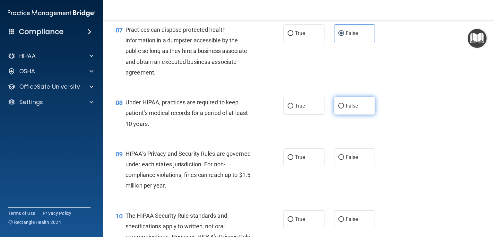
click at [345, 115] on label "False" at bounding box center [354, 106] width 41 height 18
click at [344, 109] on input "False" at bounding box center [342, 106] width 6 height 5
radio input "true"
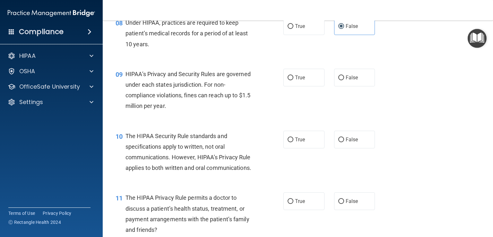
scroll to position [448, 0]
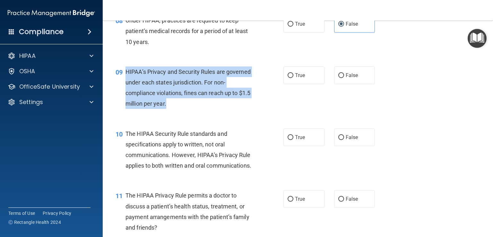
drag, startPoint x: 201, startPoint y: 118, endPoint x: 125, endPoint y: 81, distance: 84.3
click at [126, 81] on div "HIPAA’s Privacy and Security Rules are governed under each states jurisdiction.…" at bounding box center [192, 87] width 133 height 43
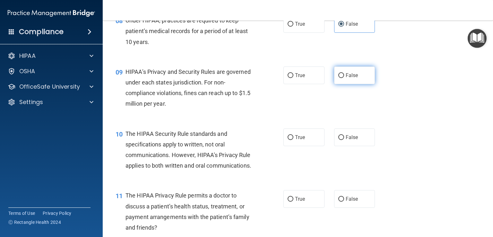
click at [368, 84] on label "False" at bounding box center [354, 75] width 41 height 18
click at [344, 78] on input "False" at bounding box center [342, 75] width 6 height 5
radio input "true"
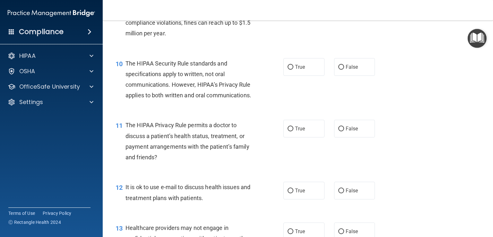
scroll to position [519, 0]
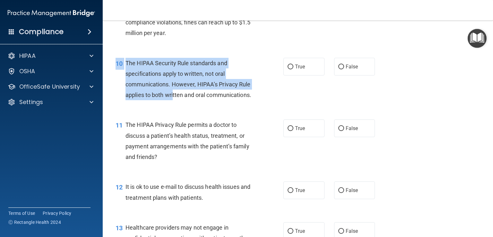
drag, startPoint x: 210, startPoint y: 129, endPoint x: 176, endPoint y: 108, distance: 40.3
click at [175, 108] on div "10 The HIPAA Security Rule standards and specifications apply to written, not o…" at bounding box center [298, 81] width 375 height 62
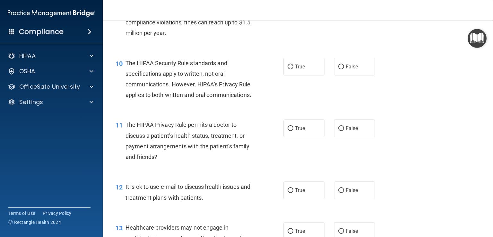
click at [189, 101] on div "The HIPAA Security Rule standards and specifications apply to written, not oral…" at bounding box center [192, 79] width 133 height 43
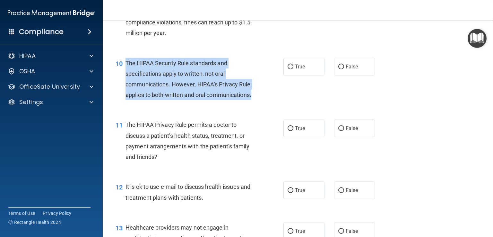
drag, startPoint x: 189, startPoint y: 123, endPoint x: 126, endPoint y: 73, distance: 80.3
click at [126, 73] on div "10 The HIPAA Security Rule standards and specifications apply to written, not o…" at bounding box center [199, 81] width 187 height 46
click at [339, 69] on input "False" at bounding box center [342, 67] width 6 height 5
radio input "true"
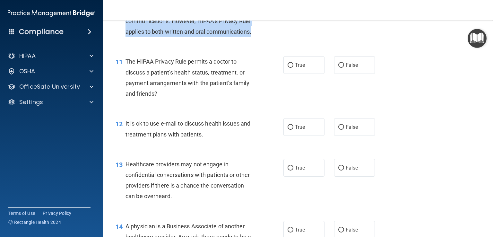
scroll to position [582, 0]
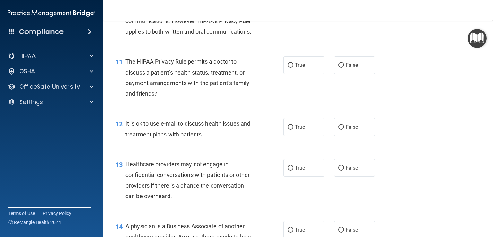
click at [186, 99] on div "The HIPAA Privacy Rule permits a doctor to discuss a patient’s health status, t…" at bounding box center [192, 77] width 133 height 43
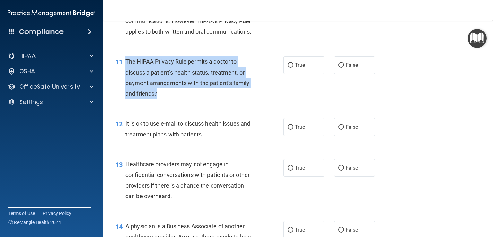
drag, startPoint x: 171, startPoint y: 114, endPoint x: 124, endPoint y: 84, distance: 55.1
click at [124, 84] on div "11 The HIPAA Privacy Rule permits a doctor to discuss a patient’s health status…" at bounding box center [199, 79] width 187 height 46
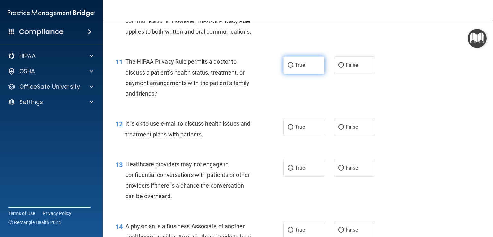
click at [296, 74] on label "True" at bounding box center [304, 65] width 41 height 18
click at [294, 68] on input "True" at bounding box center [291, 65] width 6 height 5
radio input "true"
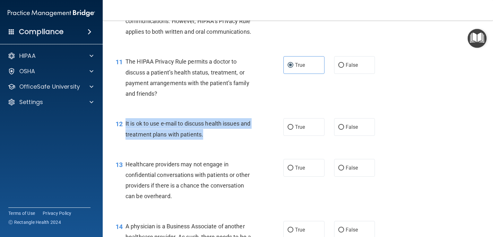
drag, startPoint x: 220, startPoint y: 156, endPoint x: 125, endPoint y: 146, distance: 95.4
click at [126, 139] on div "It is ok to use e-mail to discuss health issues and treatment plans with patien…" at bounding box center [192, 128] width 133 height 21
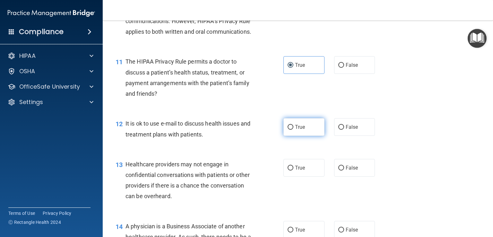
click at [288, 136] on label "True" at bounding box center [304, 127] width 41 height 18
click at [288, 130] on input "True" at bounding box center [291, 127] width 6 height 5
radio input "true"
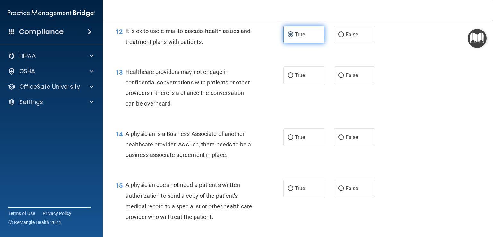
scroll to position [675, 0]
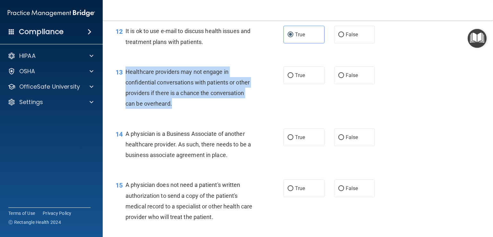
drag, startPoint x: 191, startPoint y: 124, endPoint x: 125, endPoint y: 93, distance: 73.1
click at [125, 93] on div "13 Healthcare providers may not engage in confidential conversations with patie…" at bounding box center [199, 89] width 187 height 46
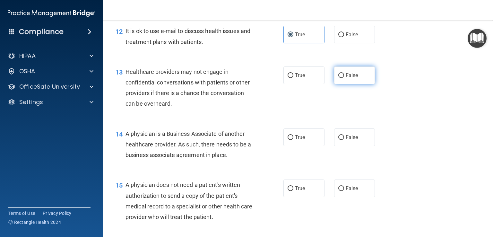
click at [343, 84] on label "False" at bounding box center [354, 75] width 41 height 18
click at [343, 78] on input "False" at bounding box center [342, 75] width 6 height 5
radio input "true"
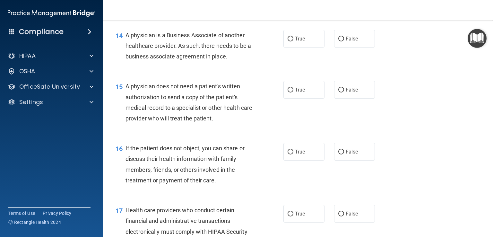
scroll to position [775, 0]
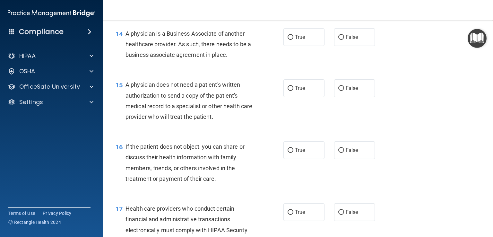
drag, startPoint x: 234, startPoint y: 76, endPoint x: 126, endPoint y: 57, distance: 109.9
click at [126, 57] on div "A physician is a Business Associate of another healthcare provider. As such, th…" at bounding box center [192, 44] width 133 height 32
click at [211, 72] on div "14 A physician is a Business Associate of another healthcare provider. As such,…" at bounding box center [298, 45] width 375 height 51
click at [303, 46] on label "True" at bounding box center [304, 37] width 41 height 18
click at [294, 40] on input "True" at bounding box center [291, 37] width 6 height 5
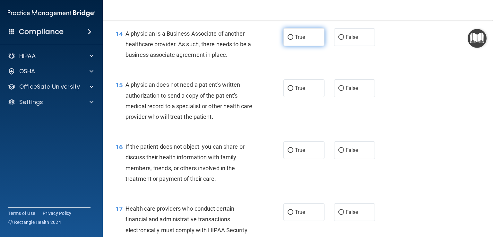
radio input "true"
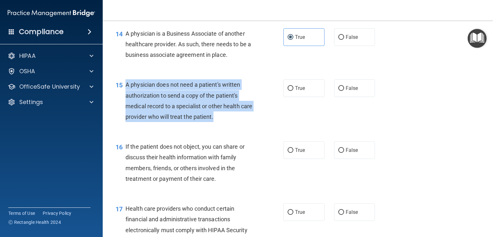
drag, startPoint x: 226, startPoint y: 141, endPoint x: 126, endPoint y: 103, distance: 106.8
click at [126, 103] on div "A physician does not need a patient's written authorization to send a copy of t…" at bounding box center [192, 100] width 133 height 43
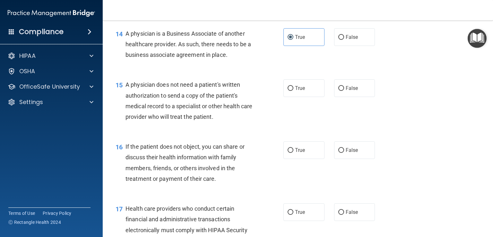
drag, startPoint x: 285, startPoint y: 113, endPoint x: 275, endPoint y: 121, distance: 12.5
click at [285, 97] on label "True" at bounding box center [304, 88] width 41 height 18
click at [288, 91] on input "True" at bounding box center [291, 88] width 6 height 5
radio input "true"
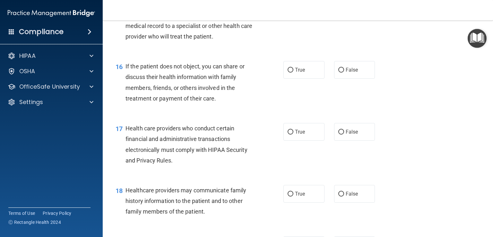
scroll to position [857, 0]
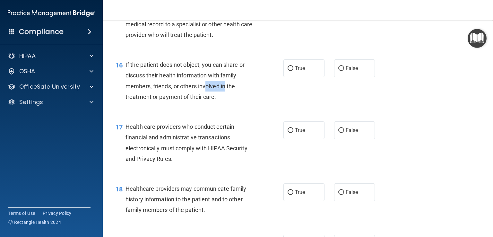
drag, startPoint x: 225, startPoint y: 109, endPoint x: 204, endPoint y: 108, distance: 20.6
click at [204, 100] on span "If the patient does not object, you can share or discuss their health informati…" at bounding box center [185, 80] width 119 height 39
click at [233, 102] on div "If the patient does not object, you can share or discuss their health informati…" at bounding box center [192, 80] width 133 height 43
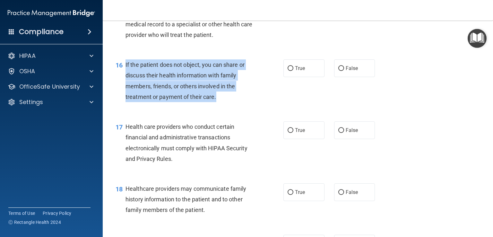
drag, startPoint x: 219, startPoint y: 117, endPoint x: 125, endPoint y: 88, distance: 98.8
click at [125, 88] on div "16 If the patient does not object, you can share or discuss their health inform…" at bounding box center [199, 82] width 187 height 46
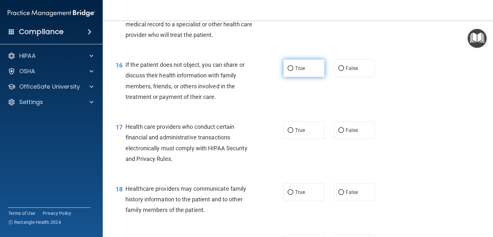
click at [303, 77] on label "True" at bounding box center [304, 68] width 41 height 18
click at [294, 71] on input "True" at bounding box center [291, 68] width 6 height 5
radio input "true"
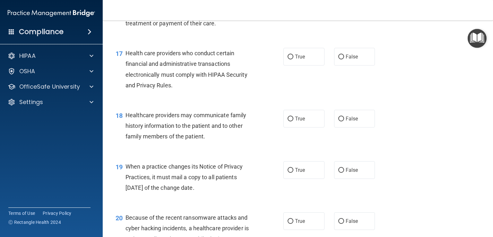
scroll to position [930, 0]
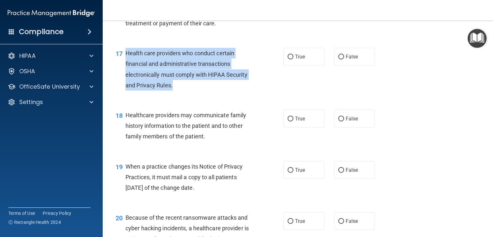
drag, startPoint x: 190, startPoint y: 105, endPoint x: 126, endPoint y: 78, distance: 69.7
click at [126, 78] on div "Health care providers who conduct certain financial and administrative transact…" at bounding box center [192, 69] width 133 height 43
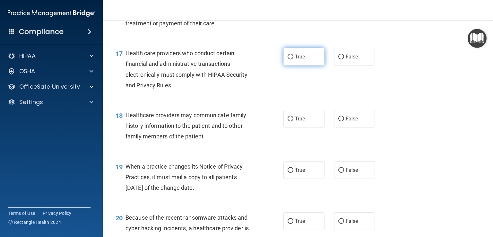
click at [313, 66] on label "True" at bounding box center [304, 57] width 41 height 18
click at [294, 59] on input "True" at bounding box center [291, 57] width 6 height 5
radio input "true"
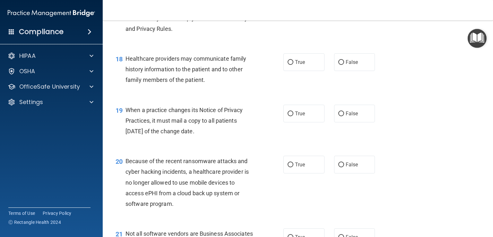
scroll to position [991, 0]
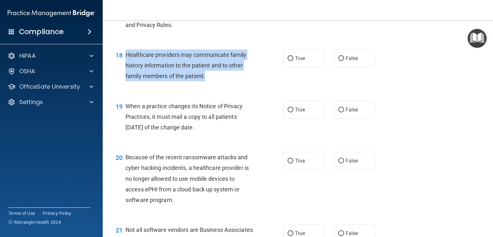
drag, startPoint x: 221, startPoint y: 97, endPoint x: 126, endPoint y: 74, distance: 97.8
click at [126, 74] on div "Healthcare providers may communicate family history information to the patient …" at bounding box center [192, 65] width 133 height 32
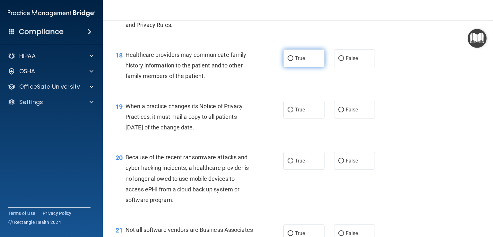
click at [299, 61] on span "True" at bounding box center [300, 58] width 10 height 6
click at [294, 61] on input "True" at bounding box center [291, 58] width 6 height 5
radio input "true"
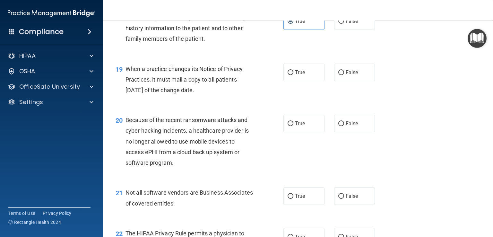
scroll to position [1032, 0]
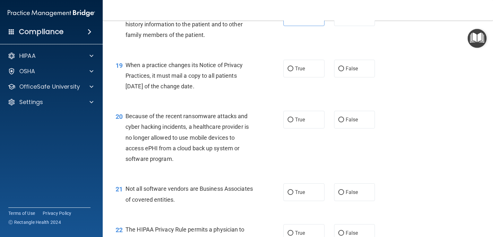
drag, startPoint x: 218, startPoint y: 111, endPoint x: 123, endPoint y: 85, distance: 98.3
click at [123, 85] on div "19 When a practice changes its Notice of Privacy Practices, it must mail a copy…" at bounding box center [199, 77] width 187 height 35
drag, startPoint x: 358, startPoint y: 97, endPoint x: 299, endPoint y: 116, distance: 61.4
click at [357, 77] on label "False" at bounding box center [354, 69] width 41 height 18
click at [344, 71] on input "False" at bounding box center [342, 68] width 6 height 5
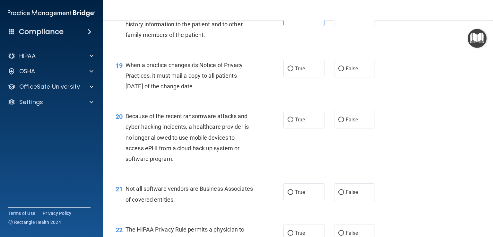
radio input "true"
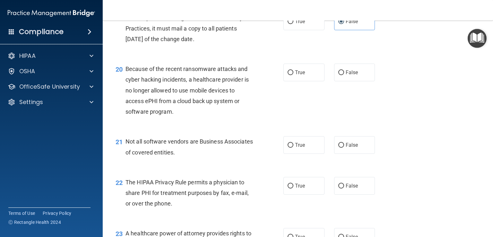
scroll to position [1079, 0]
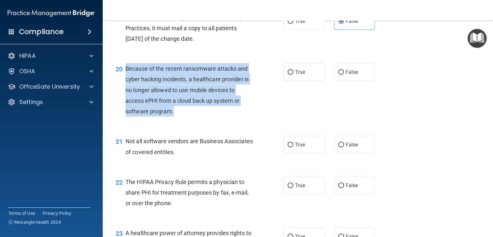
drag, startPoint x: 194, startPoint y: 138, endPoint x: 121, endPoint y: 91, distance: 87.0
click at [121, 91] on div "20 Because of the recent ransomware attacks and cyber hacking incidents, a heal…" at bounding box center [199, 91] width 187 height 57
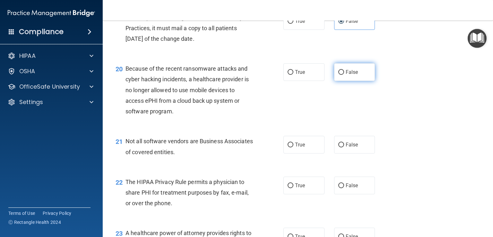
click at [342, 81] on label "False" at bounding box center [354, 72] width 41 height 18
click at [342, 75] on input "False" at bounding box center [342, 72] width 6 height 5
radio input "true"
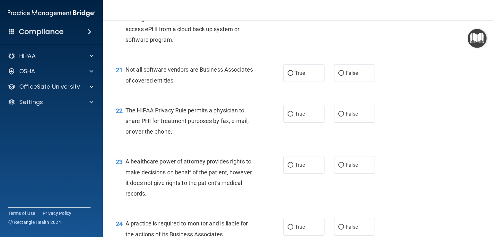
scroll to position [1152, 0]
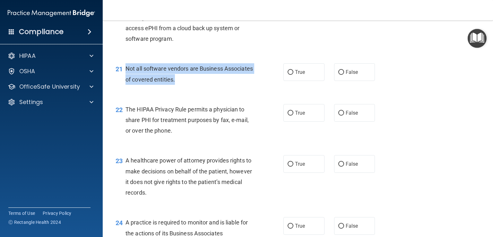
drag, startPoint x: 209, startPoint y: 101, endPoint x: 125, endPoint y: 92, distance: 84.7
click at [125, 88] on div "21 Not all software vendors are Business Associates of covered entities." at bounding box center [199, 75] width 187 height 24
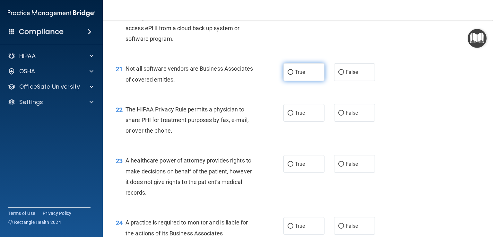
click at [313, 81] on label "True" at bounding box center [304, 72] width 41 height 18
click at [294, 75] on input "True" at bounding box center [291, 72] width 6 height 5
radio input "true"
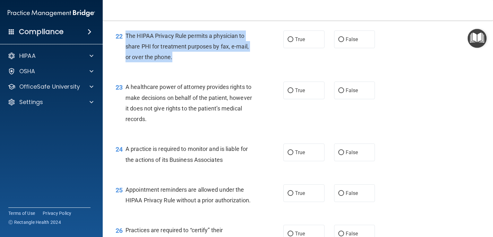
drag, startPoint x: 181, startPoint y: 82, endPoint x: 125, endPoint y: 53, distance: 63.8
click at [125, 53] on div "22 The HIPAA Privacy Rule permits a physician to share PHI for treatment purpos…" at bounding box center [199, 48] width 187 height 35
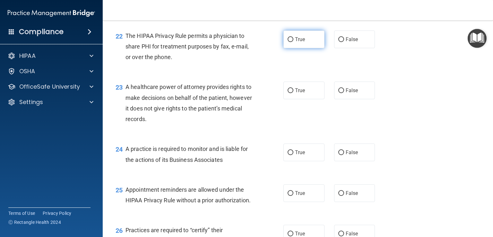
click at [295, 48] on label "True" at bounding box center [304, 40] width 41 height 18
click at [294, 42] on input "True" at bounding box center [291, 39] width 6 height 5
radio input "true"
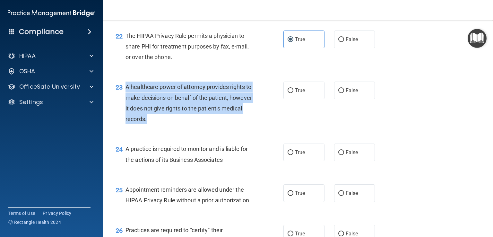
drag, startPoint x: 189, startPoint y: 142, endPoint x: 126, endPoint y: 106, distance: 72.3
click at [126, 106] on div "A healthcare power of attorney provides rights to make decisions on behalf of t…" at bounding box center [192, 103] width 133 height 43
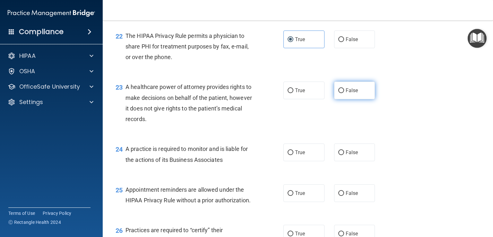
click at [357, 99] on label "False" at bounding box center [354, 91] width 41 height 18
click at [344, 93] on input "False" at bounding box center [342, 90] width 6 height 5
radio input "true"
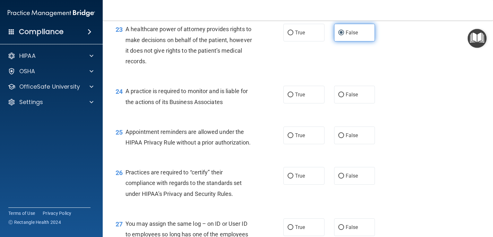
scroll to position [1284, 0]
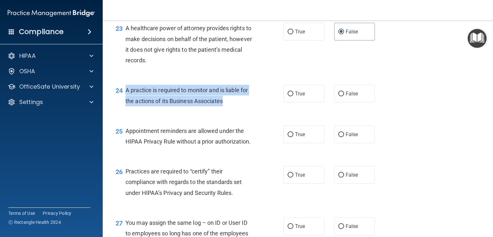
drag, startPoint x: 227, startPoint y: 123, endPoint x: 122, endPoint y: 110, distance: 106.1
click at [122, 109] on div "24 A practice is required to monitor and is liable for the actions of its Busin…" at bounding box center [199, 97] width 187 height 24
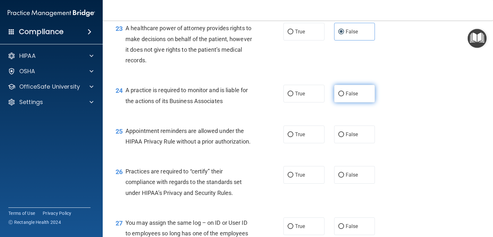
click at [346, 97] on span "False" at bounding box center [352, 94] width 13 height 6
click at [344, 96] on input "False" at bounding box center [342, 94] width 6 height 5
radio input "true"
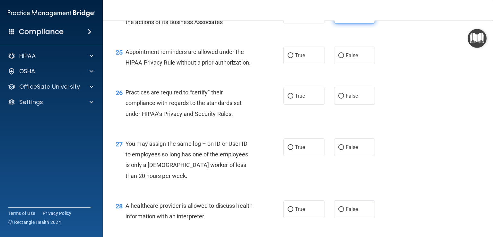
scroll to position [1364, 0]
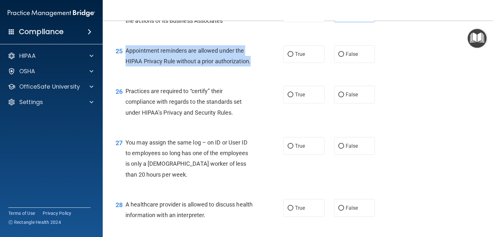
drag, startPoint x: 252, startPoint y: 84, endPoint x: 125, endPoint y: 71, distance: 128.4
click at [125, 70] on div "25 Appointment reminders are allowed under the HIPAA Privacy Rule without a pri…" at bounding box center [199, 57] width 187 height 24
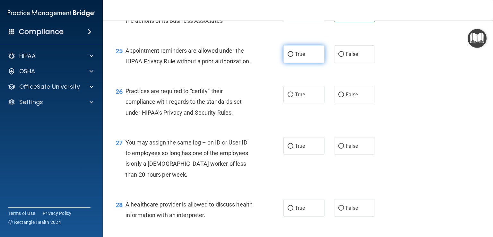
click at [309, 63] on label "True" at bounding box center [304, 54] width 41 height 18
click at [294, 57] on input "True" at bounding box center [291, 54] width 6 height 5
radio input "true"
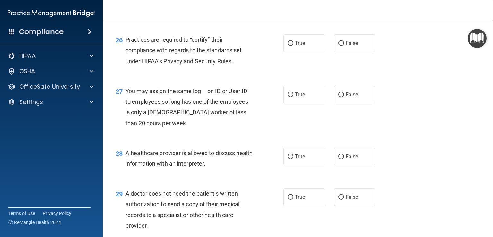
scroll to position [1416, 0]
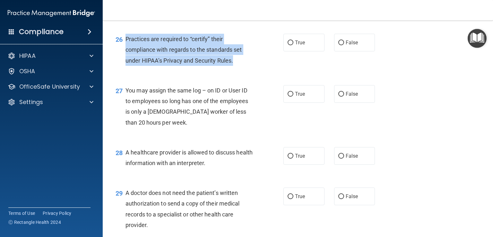
drag, startPoint x: 237, startPoint y: 82, endPoint x: 126, endPoint y: 61, distance: 113.1
click at [126, 61] on div "Practices are required to “certify” their compliance with regards to the standa…" at bounding box center [192, 50] width 133 height 32
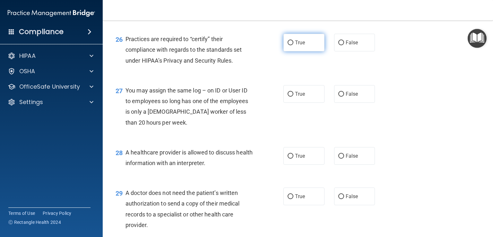
click at [296, 46] on span "True" at bounding box center [300, 43] width 10 height 6
click at [294, 45] on input "True" at bounding box center [291, 42] width 6 height 5
radio input "true"
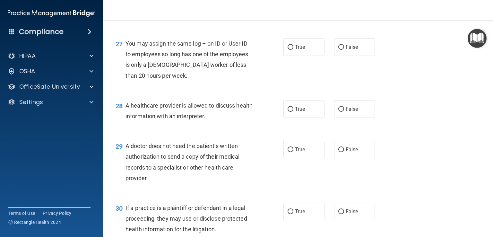
scroll to position [1465, 0]
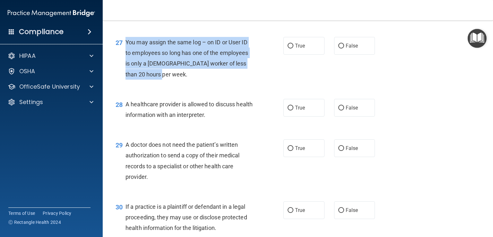
drag, startPoint x: 184, startPoint y: 93, endPoint x: 127, endPoint y: 63, distance: 64.2
click at [127, 63] on div "You may assign the same log – on ID or User ID to employees so long has one of …" at bounding box center [192, 58] width 133 height 43
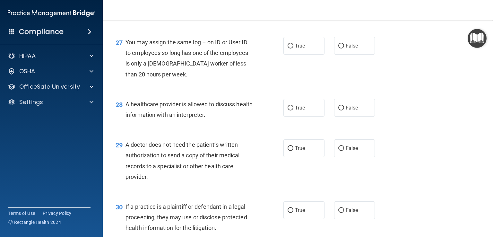
drag, startPoint x: 215, startPoint y: 113, endPoint x: 235, endPoint y: 108, distance: 20.9
click at [217, 114] on div "28 A healthcare provider is allowed to discuss health information with an inter…" at bounding box center [298, 111] width 375 height 40
click at [348, 55] on label "False" at bounding box center [354, 46] width 41 height 18
click at [344, 49] on input "False" at bounding box center [342, 46] width 6 height 5
radio input "true"
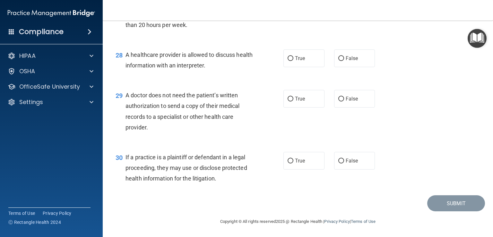
scroll to position [1536, 0]
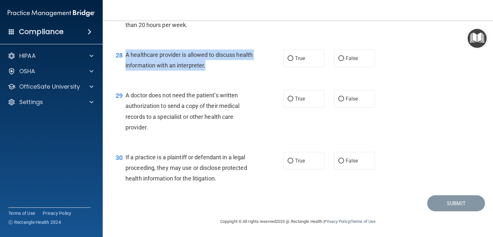
drag, startPoint x: 227, startPoint y: 67, endPoint x: 125, endPoint y: 58, distance: 102.8
click at [126, 58] on div "A healthcare provider is allowed to discuss health information with an interpre…" at bounding box center [192, 59] width 133 height 21
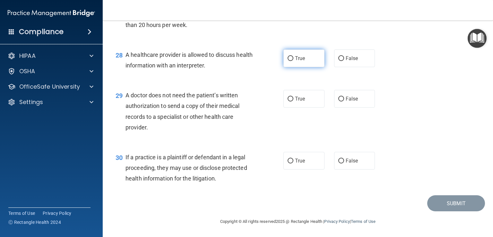
click at [306, 55] on label "True" at bounding box center [304, 58] width 41 height 18
click at [294, 56] on input "True" at bounding box center [291, 58] width 6 height 5
radio input "true"
drag, startPoint x: 164, startPoint y: 129, endPoint x: 125, endPoint y: 97, distance: 50.9
click at [125, 97] on div "29 A doctor does not need the patient’s written authorization to send a copy of…" at bounding box center [199, 113] width 187 height 46
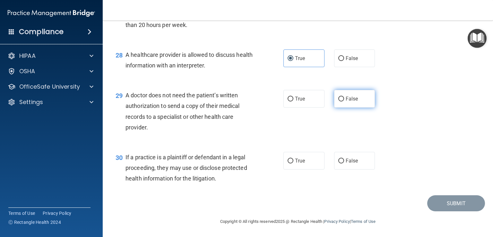
click at [342, 105] on label "False" at bounding box center [354, 99] width 41 height 18
click at [342, 101] on input "False" at bounding box center [342, 99] width 6 height 5
radio input "true"
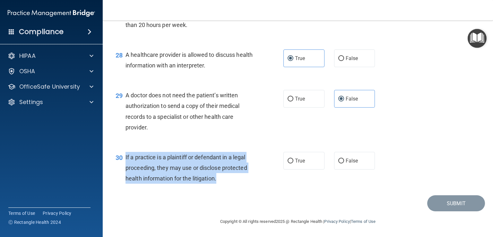
drag, startPoint x: 221, startPoint y: 183, endPoint x: 124, endPoint y: 156, distance: 100.6
click at [124, 156] on div "30 If a practice is a plaintiff or defendant in a legal proceeding, they may us…" at bounding box center [199, 169] width 187 height 35
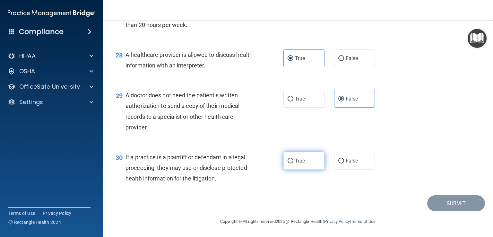
click at [297, 169] on label "True" at bounding box center [304, 161] width 41 height 18
click at [294, 163] on input "True" at bounding box center [291, 161] width 6 height 5
radio input "true"
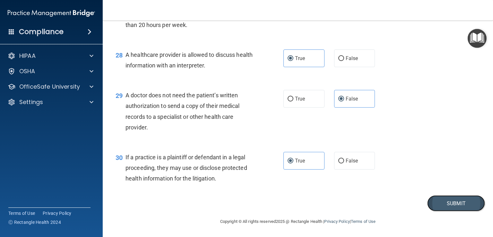
click at [440, 208] on button "Submit" at bounding box center [457, 203] width 58 height 16
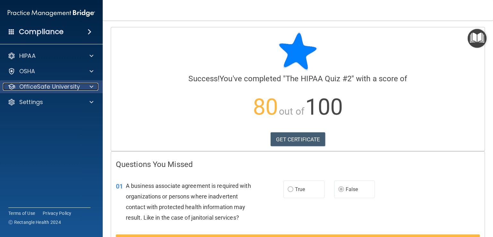
click at [92, 88] on span at bounding box center [92, 87] width 4 height 8
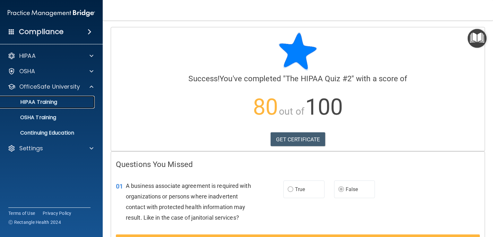
click at [62, 103] on div "HIPAA Training" at bounding box center [48, 102] width 88 height 6
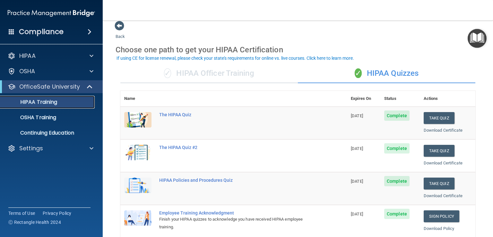
scroll to position [6, 0]
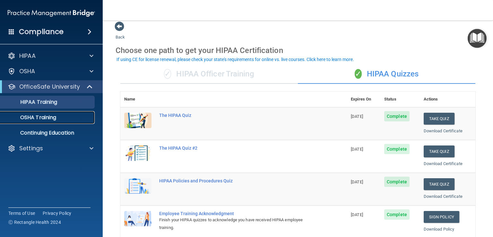
click at [63, 116] on div "OSHA Training" at bounding box center [48, 117] width 88 height 6
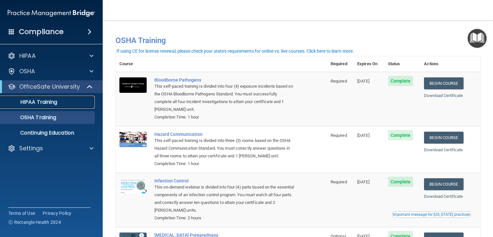
click at [70, 103] on div "HIPAA Training" at bounding box center [48, 102] width 88 height 6
